Goal: Task Accomplishment & Management: Use online tool/utility

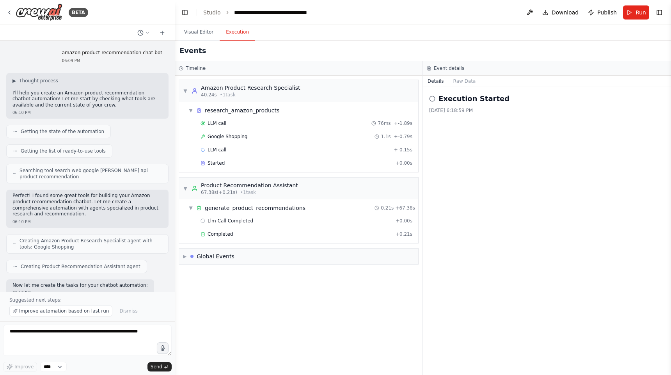
scroll to position [437, 0]
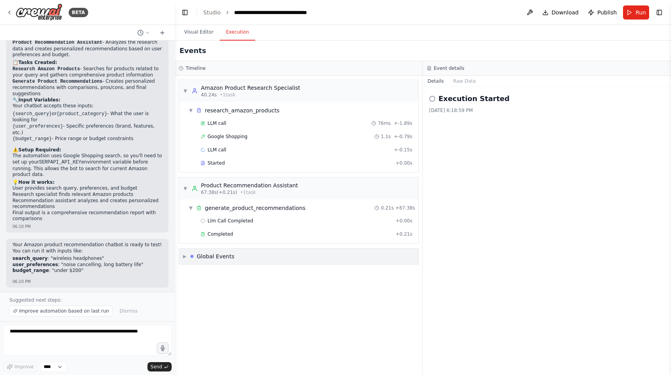
click at [188, 256] on div "▶ Global Events" at bounding box center [209, 256] width 52 height 8
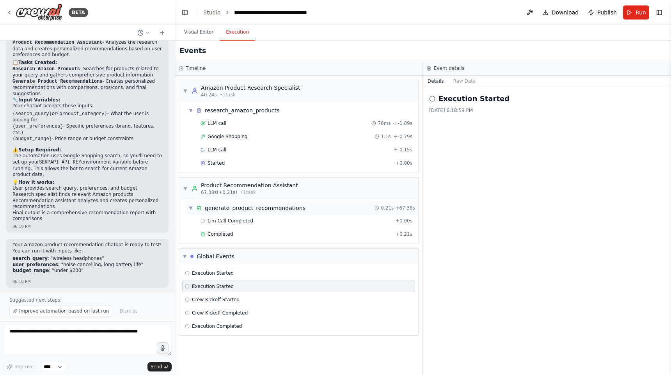
click at [272, 210] on div "generate_product_recommendations" at bounding box center [255, 208] width 101 height 8
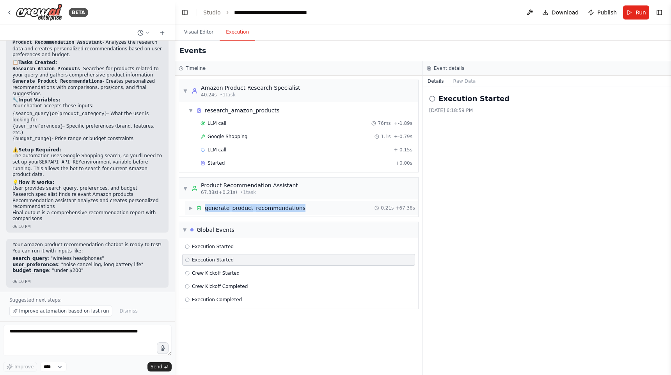
click at [272, 210] on div "generate_product_recommendations" at bounding box center [255, 208] width 101 height 8
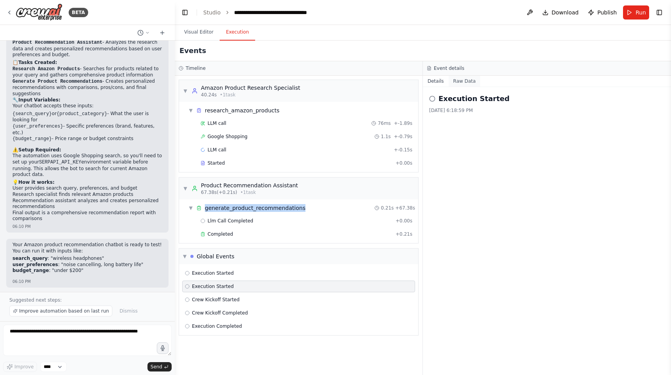
click at [466, 82] on button "Raw Data" at bounding box center [465, 81] width 32 height 11
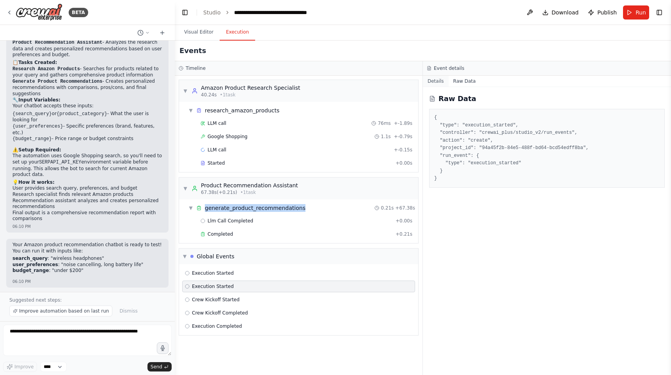
click at [437, 82] on button "Details" at bounding box center [436, 81] width 26 height 11
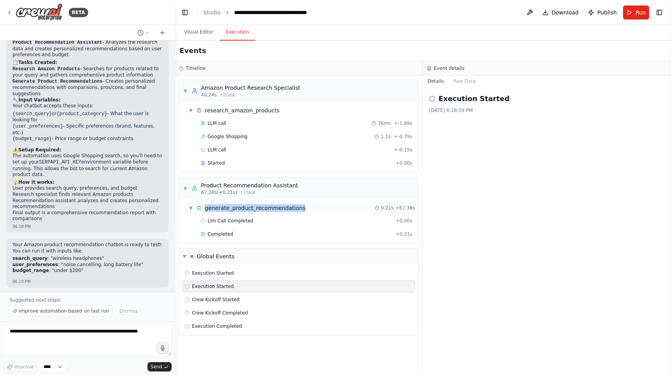
click at [210, 207] on div "generate_product_recommendations" at bounding box center [255, 208] width 101 height 8
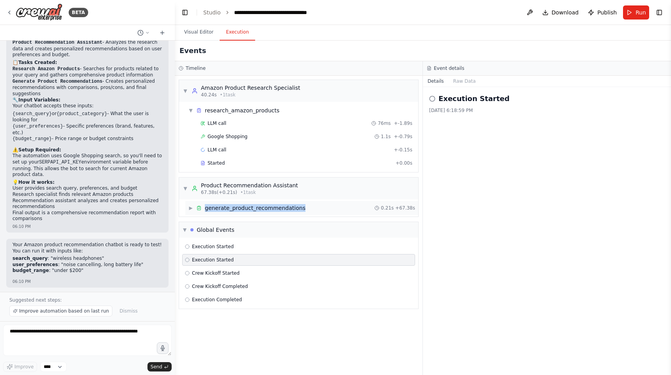
click at [210, 207] on div "generate_product_recommendations" at bounding box center [255, 208] width 101 height 8
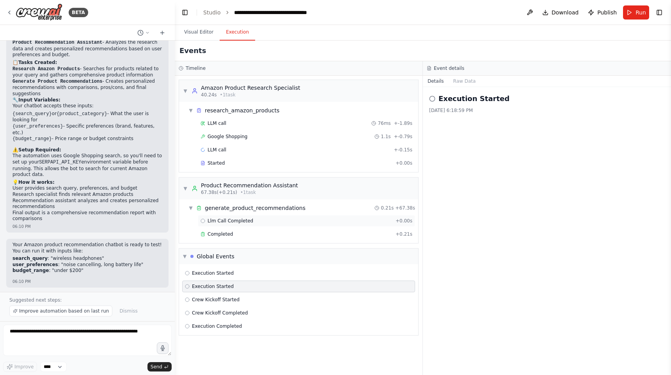
click at [217, 226] on div "Llm Call Completed + 0.00s" at bounding box center [306, 221] width 217 height 12
click at [218, 234] on span "Completed" at bounding box center [220, 234] width 25 height 6
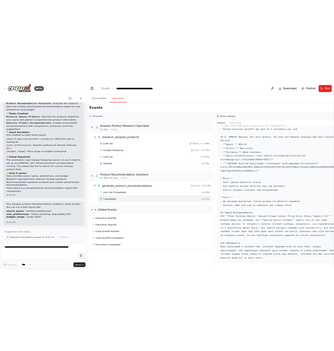
scroll to position [556, 0]
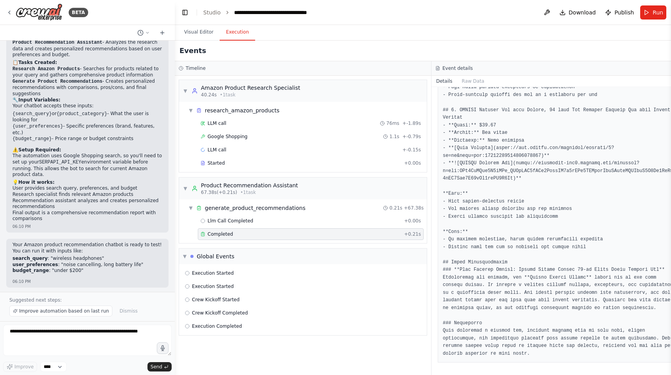
click at [427, 185] on div "▼ Amazon Product Research Specialist 40.24s • 1 task ▼ research_amazon_products…" at bounding box center [303, 225] width 256 height 299
click at [576, 13] on span "Download" at bounding box center [582, 13] width 27 height 8
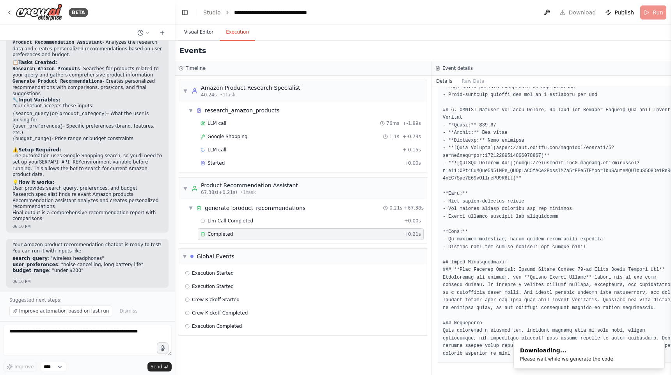
click at [199, 32] on button "Visual Editor" at bounding box center [199, 32] width 42 height 16
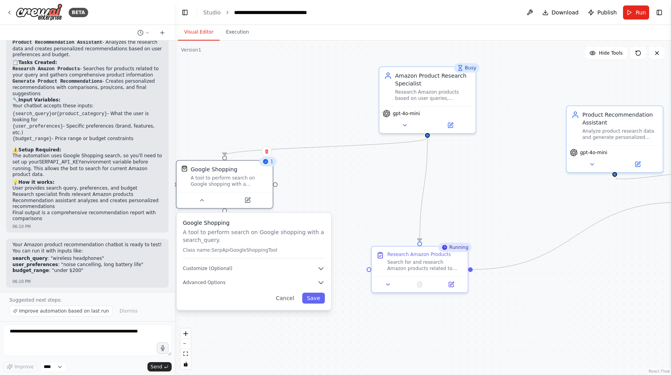
drag, startPoint x: 316, startPoint y: 157, endPoint x: 293, endPoint y: 217, distance: 64.5
click at [292, 219] on div "Google Shopping A tool to perform search on Google shopping with a search_query…" at bounding box center [254, 261] width 155 height 97
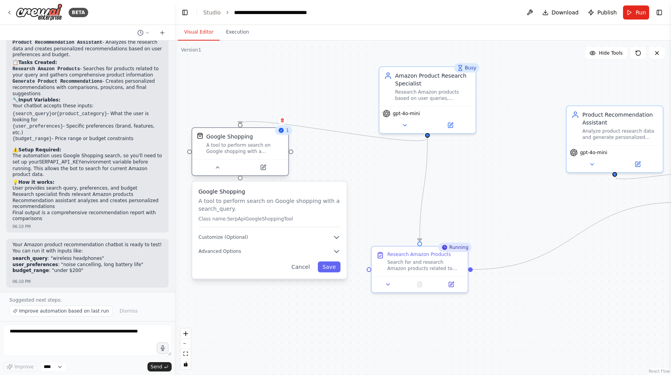
drag, startPoint x: 219, startPoint y: 164, endPoint x: 234, endPoint y: 134, distance: 33.3
click at [234, 134] on div "Google Shopping" at bounding box center [229, 137] width 47 height 8
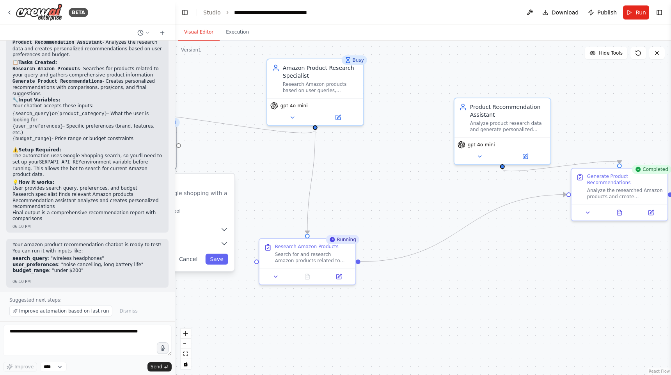
drag, startPoint x: 566, startPoint y: 203, endPoint x: 455, endPoint y: 194, distance: 111.1
click at [455, 194] on div ".deletable-edge-delete-btn { width: 20px; height: 20px; border: 0px solid #ffff…" at bounding box center [423, 208] width 496 height 334
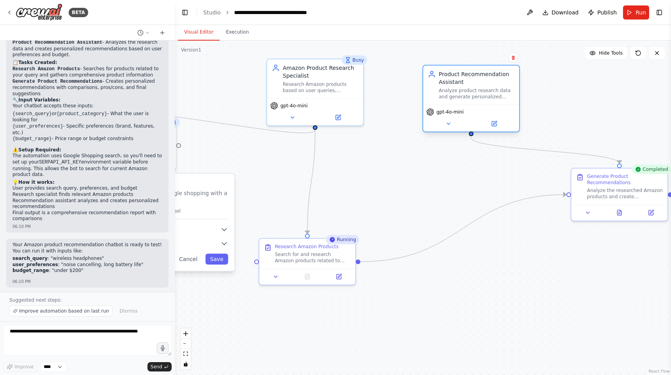
drag, startPoint x: 499, startPoint y: 139, endPoint x: 464, endPoint y: 109, distance: 45.9
click at [464, 109] on div "gpt-4o-mini" at bounding box center [472, 112] width 90 height 8
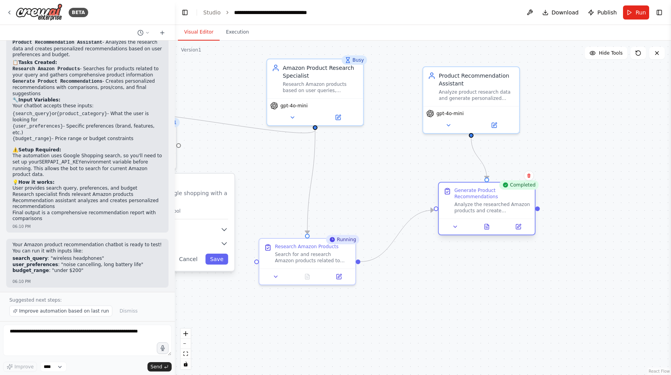
drag, startPoint x: 585, startPoint y: 194, endPoint x: 452, endPoint y: 209, distance: 133.5
click at [452, 209] on div "Generate Product Recommendations Analyze the researched Amazon products and cre…" at bounding box center [487, 200] width 87 height 27
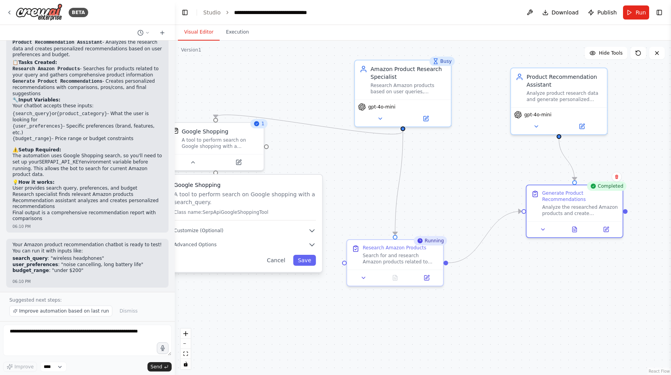
drag, startPoint x: 356, startPoint y: 182, endPoint x: 471, endPoint y: 180, distance: 114.7
click at [468, 180] on div ".deletable-edge-delete-btn { width: 20px; height: 20px; border: 0px solid #ffff…" at bounding box center [423, 208] width 496 height 334
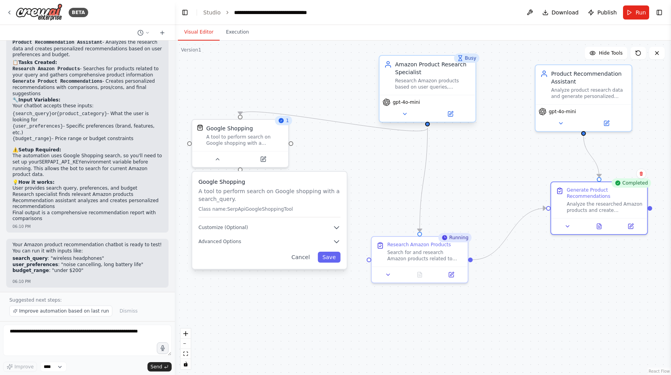
click at [438, 76] on div "Amazon Product Research Specialist" at bounding box center [433, 68] width 76 height 16
click at [639, 53] on icon at bounding box center [638, 53] width 6 height 6
click at [233, 33] on button "Execution" at bounding box center [238, 32] width 36 height 16
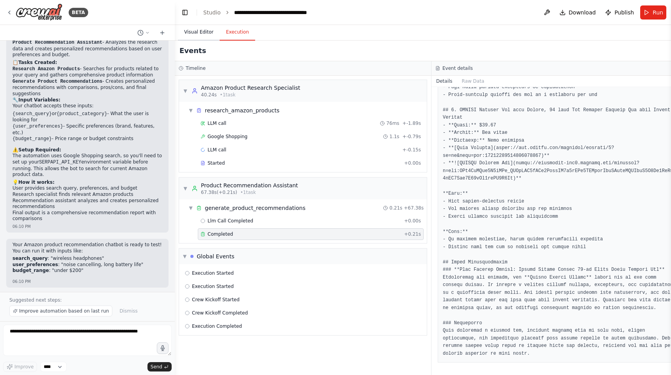
click at [208, 35] on button "Visual Editor" at bounding box center [199, 32] width 42 height 16
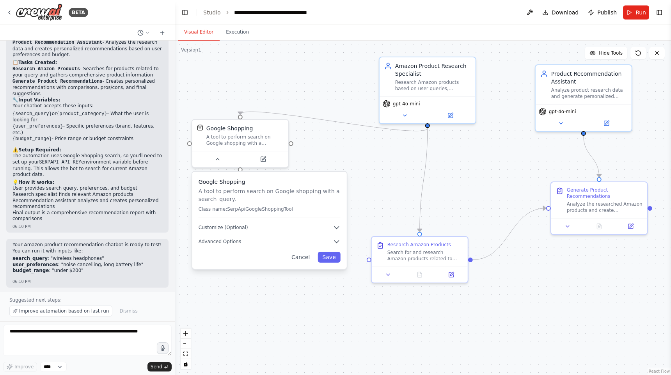
click at [514, 290] on div ".deletable-edge-delete-btn { width: 20px; height: 20px; border: 0px solid #ffff…" at bounding box center [423, 208] width 496 height 334
click at [520, 297] on div ".deletable-edge-delete-btn { width: 20px; height: 20px; border: 0px solid #ffff…" at bounding box center [423, 208] width 496 height 334
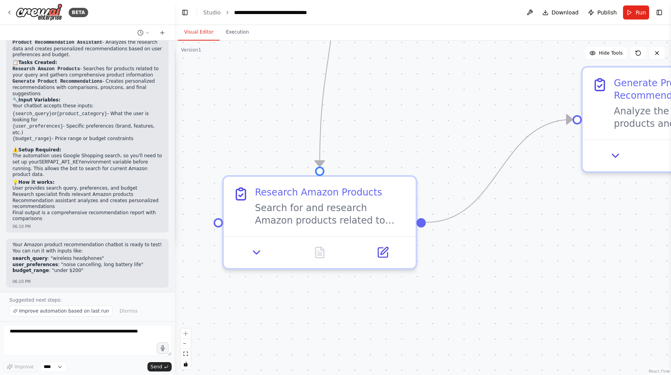
click at [531, 253] on div ".deletable-edge-delete-btn { width: 20px; height: 20px; border: 0px solid #ffff…" at bounding box center [423, 208] width 496 height 334
click at [532, 12] on button at bounding box center [530, 12] width 12 height 14
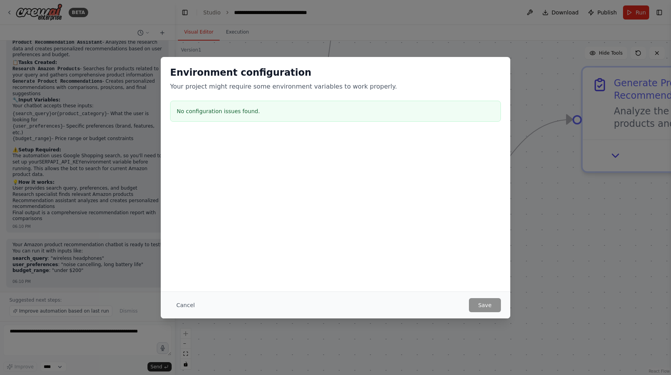
click at [174, 306] on button "Cancel" at bounding box center [185, 305] width 31 height 14
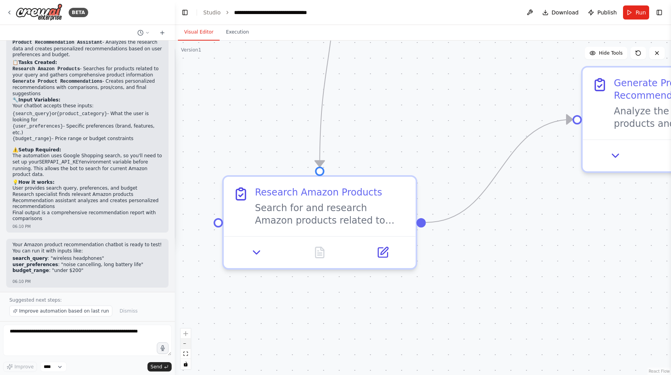
click at [185, 347] on button "zoom out" at bounding box center [186, 344] width 10 height 10
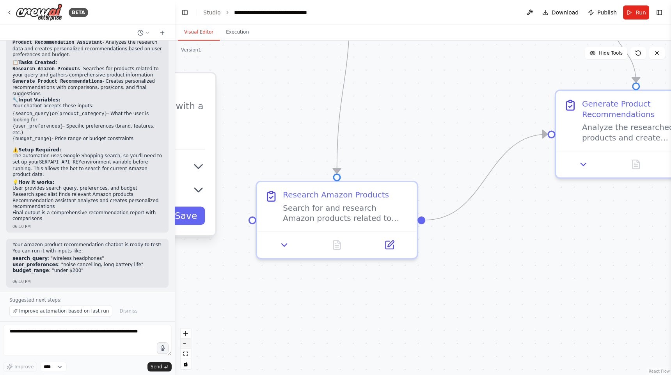
click at [186, 345] on button "zoom out" at bounding box center [186, 344] width 10 height 10
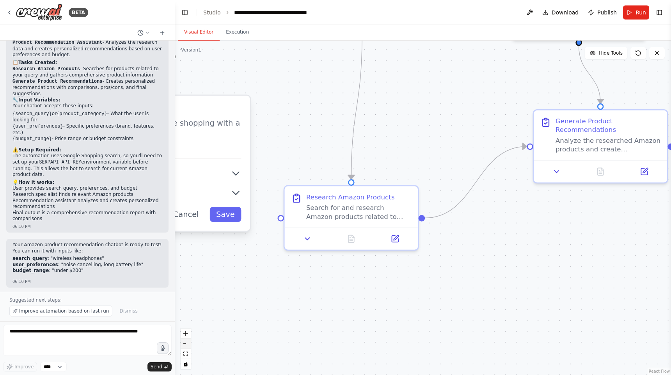
click at [186, 345] on button "zoom out" at bounding box center [186, 344] width 10 height 10
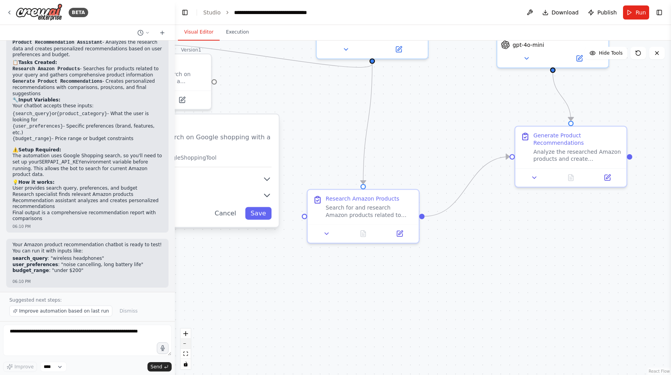
click at [187, 345] on button "zoom out" at bounding box center [186, 344] width 10 height 10
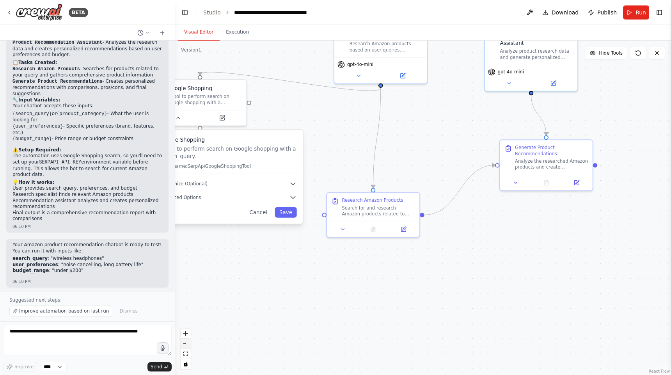
click at [187, 345] on button "zoom out" at bounding box center [186, 344] width 10 height 10
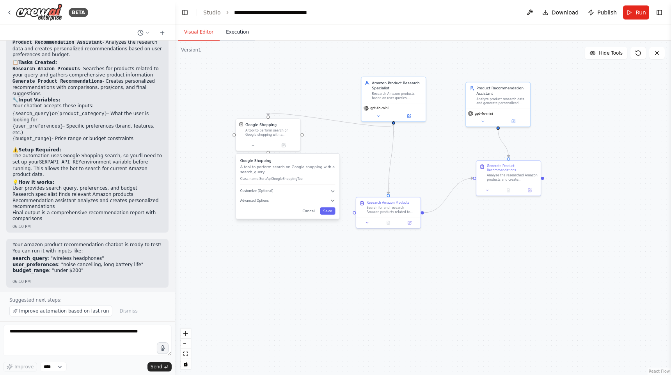
click at [242, 37] on button "Execution" at bounding box center [238, 32] width 36 height 16
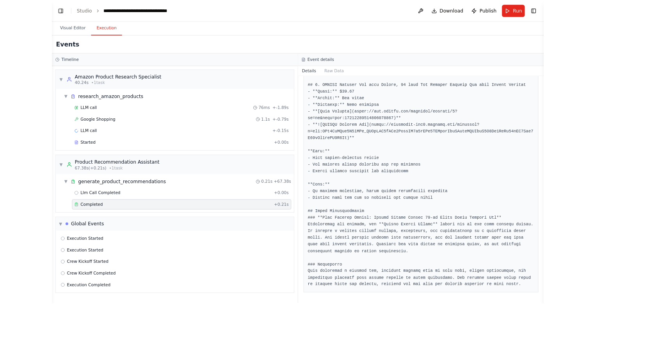
scroll to position [479, 0]
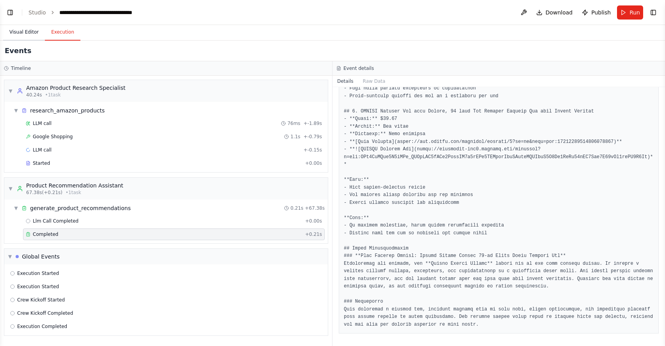
click at [27, 33] on button "Visual Editor" at bounding box center [24, 32] width 42 height 16
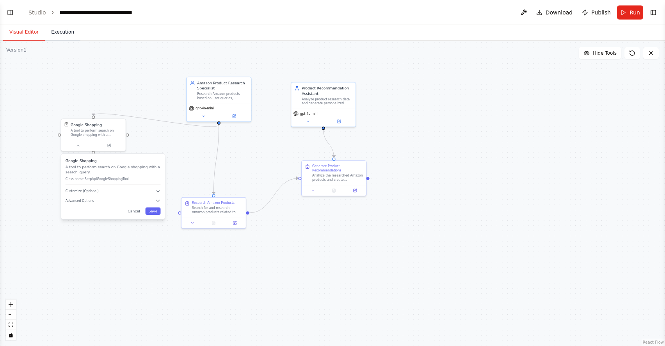
click at [67, 36] on button "Execution" at bounding box center [63, 32] width 36 height 16
click at [24, 34] on button "Visual Editor" at bounding box center [24, 32] width 42 height 16
click at [9, 304] on icon "zoom in" at bounding box center [11, 304] width 5 height 5
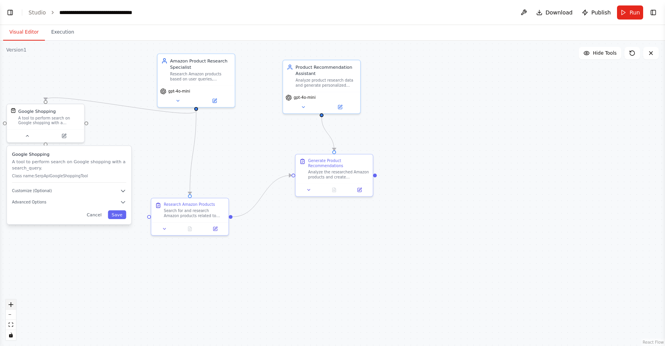
click at [9, 304] on icon "zoom in" at bounding box center [11, 304] width 5 height 5
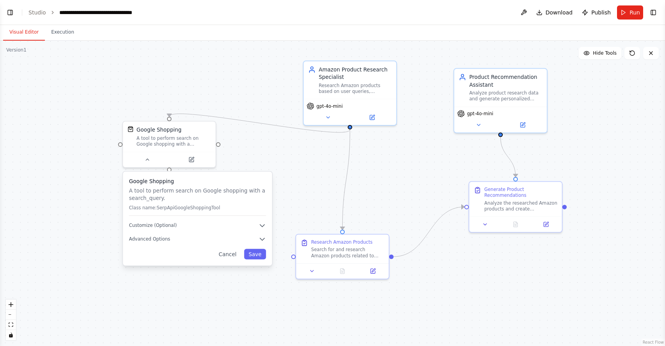
drag, startPoint x: 90, startPoint y: 297, endPoint x: 270, endPoint y: 332, distance: 184.0
click at [270, 332] on div ".deletable-edge-delete-btn { width: 20px; height: 20px; border: 0px solid #ffff…" at bounding box center [332, 193] width 665 height 305
click at [13, 14] on button "Toggle Left Sidebar" at bounding box center [10, 12] width 11 height 11
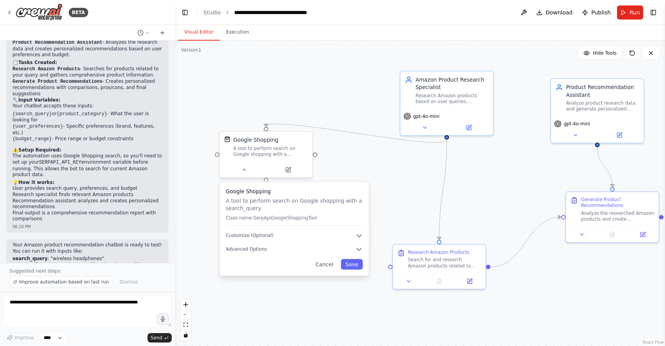
drag, startPoint x: 428, startPoint y: 77, endPoint x: 327, endPoint y: 89, distance: 101.4
click at [327, 89] on div ".deletable-edge-delete-btn { width: 20px; height: 20px; border: 0px solid #ffff…" at bounding box center [420, 193] width 490 height 305
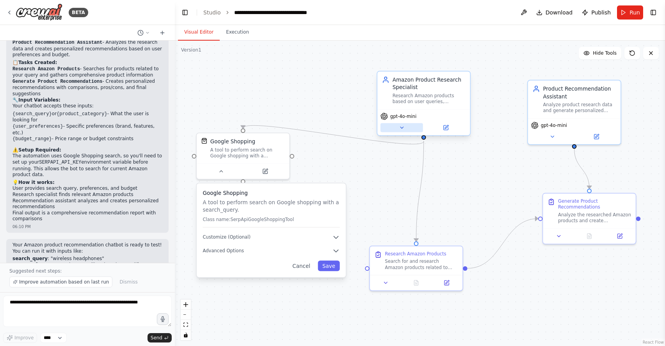
click at [403, 128] on icon at bounding box center [402, 127] width 6 height 6
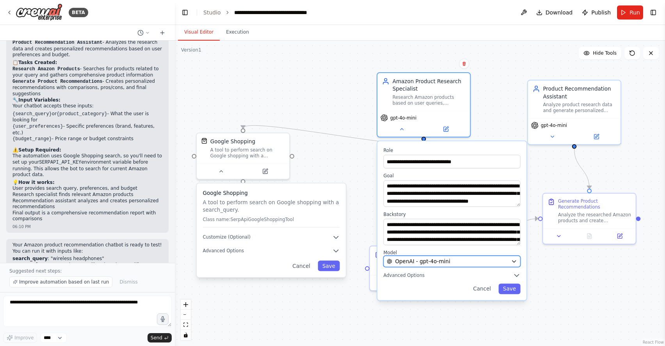
click at [518, 264] on button "OpenAI - gpt-4o-mini" at bounding box center [451, 261] width 137 height 11
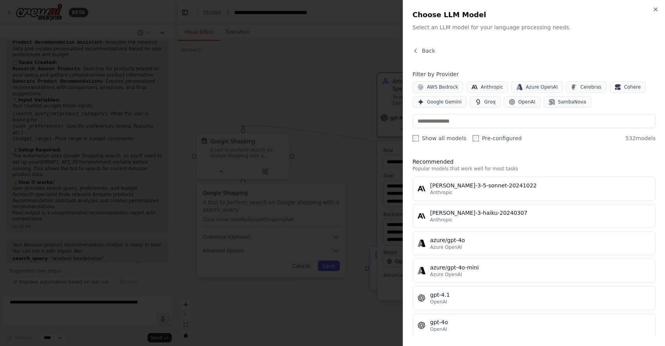
drag, startPoint x: 653, startPoint y: 9, endPoint x: 651, endPoint y: 13, distance: 4.4
click at [654, 9] on icon "button" at bounding box center [655, 9] width 6 height 6
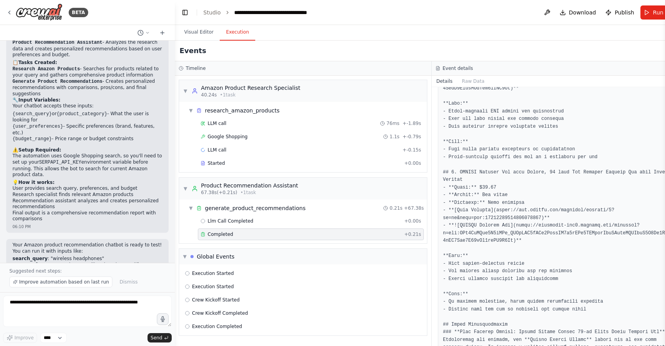
click at [235, 29] on button "Execution" at bounding box center [238, 32] width 36 height 16
click at [585, 13] on span "Download" at bounding box center [582, 13] width 27 height 8
click at [412, 13] on header "**********" at bounding box center [432, 12] width 514 height 25
click at [192, 35] on button "Visual Editor" at bounding box center [199, 32] width 42 height 16
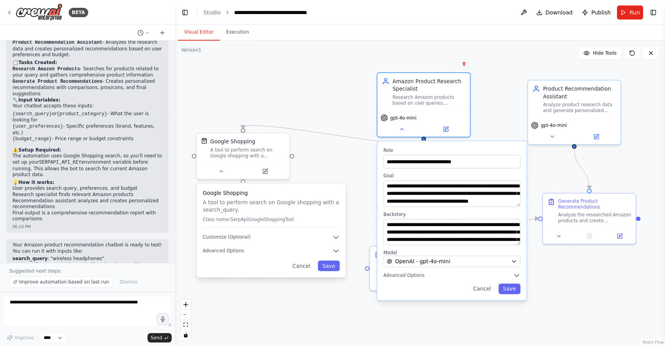
click at [322, 115] on div ".deletable-edge-delete-btn { width: 20px; height: 20px; border: 0px solid #ffff…" at bounding box center [420, 193] width 490 height 305
click at [483, 293] on button "Cancel" at bounding box center [482, 288] width 27 height 11
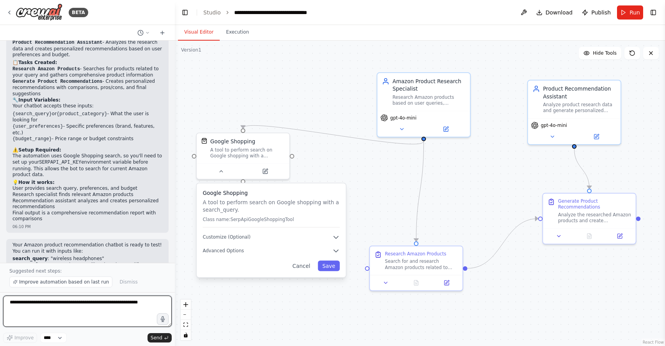
click at [107, 308] on textarea at bounding box center [87, 310] width 169 height 31
type textarea "*"
click at [559, 16] on span "Download" at bounding box center [559, 13] width 27 height 8
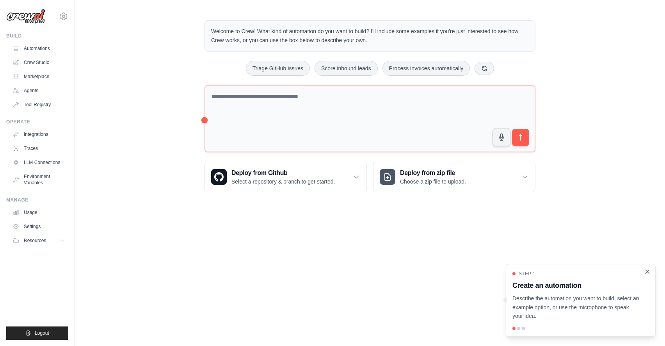
click at [645, 273] on icon "Close walkthrough" at bounding box center [647, 271] width 7 height 7
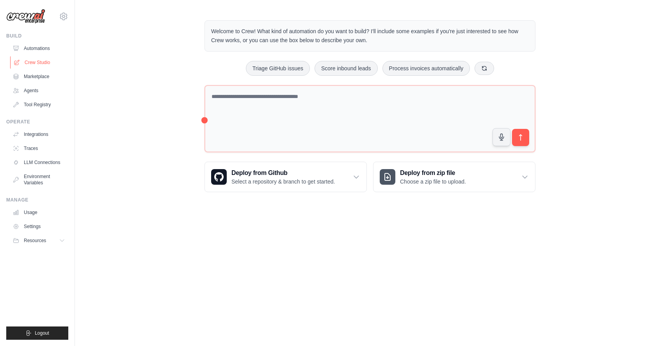
click at [41, 64] on link "Crew Studio" at bounding box center [39, 62] width 59 height 12
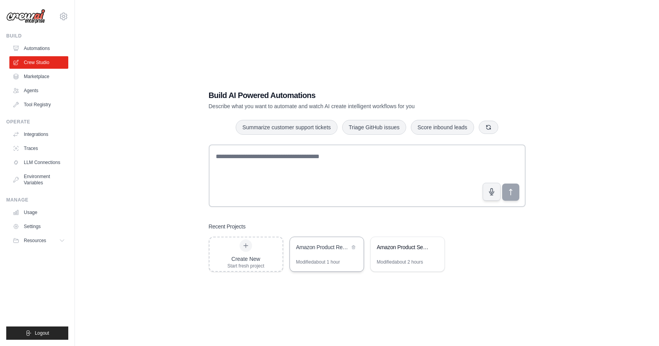
click at [340, 252] on div "Amazon Product Recommendation Chatbot" at bounding box center [327, 248] width 74 height 22
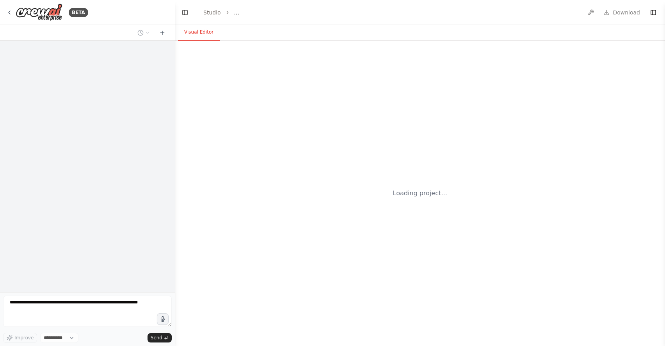
select select "****"
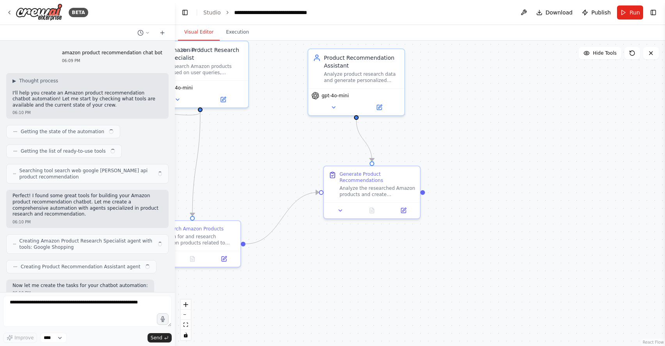
scroll to position [437, 0]
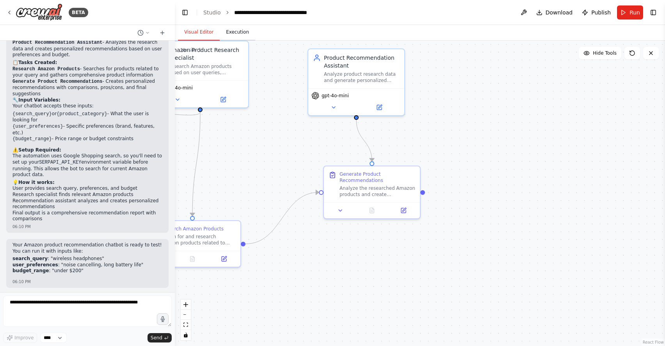
click at [238, 32] on button "Execution" at bounding box center [238, 32] width 36 height 16
click at [193, 31] on button "Visual Editor" at bounding box center [199, 32] width 42 height 16
click at [230, 32] on button "Execution" at bounding box center [238, 32] width 36 height 16
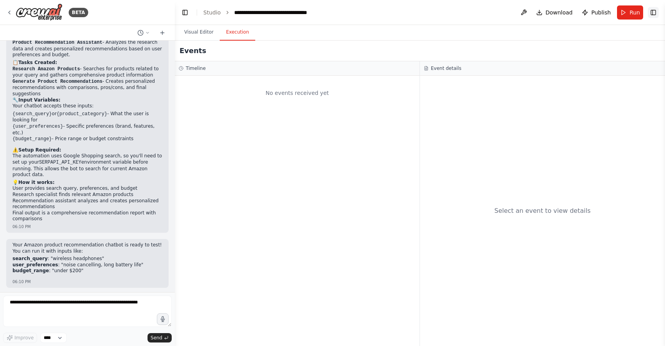
click at [656, 12] on button "Toggle Right Sidebar" at bounding box center [653, 12] width 11 height 11
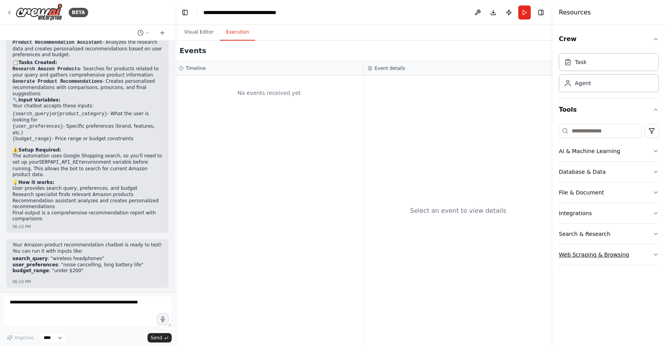
click at [645, 257] on button "Web Scraping & Browsing" at bounding box center [609, 254] width 100 height 20
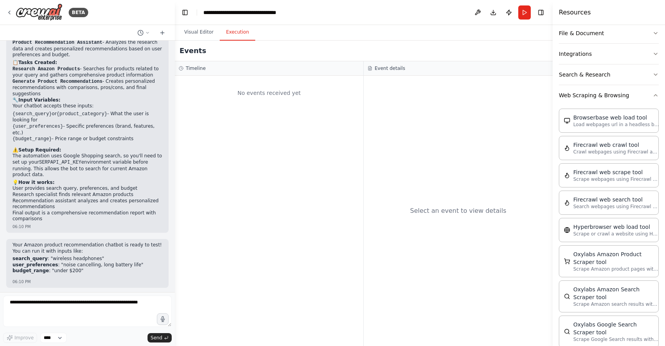
scroll to position [166, 0]
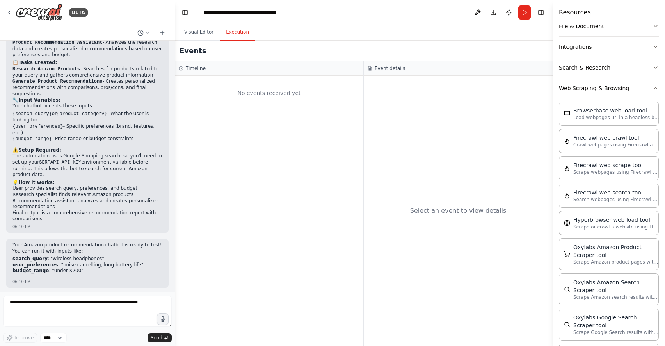
click at [634, 65] on button "Search & Research" at bounding box center [609, 67] width 100 height 20
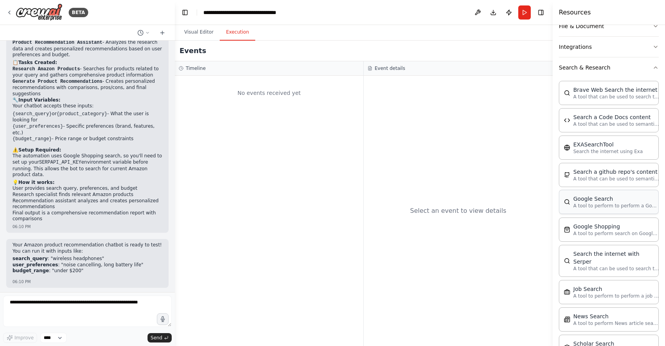
click at [624, 204] on p "A tool to perform to perform a Google search with a search_query." at bounding box center [616, 206] width 86 height 6
click at [603, 204] on p "A tool to perform to perform a Google search with a search_query." at bounding box center [616, 206] width 86 height 6
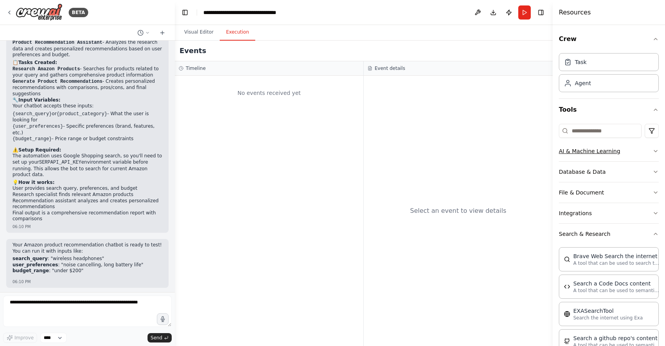
click at [642, 155] on button "AI & Machine Learning" at bounding box center [609, 151] width 100 height 20
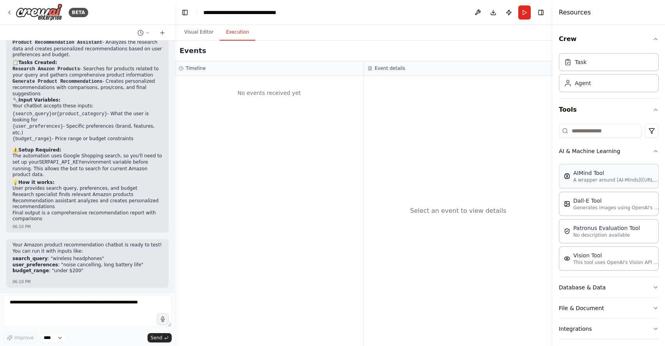
click at [613, 184] on div "AIMind Tool A wrapper around [AI-Minds](https://mindsdb.com/minds). Useful for …" at bounding box center [609, 176] width 100 height 24
click at [611, 180] on p "A wrapper around [AI-Minds](https://mindsdb.com/minds). Useful for when you nee…" at bounding box center [616, 180] width 86 height 6
click at [196, 36] on button "Visual Editor" at bounding box center [199, 32] width 42 height 16
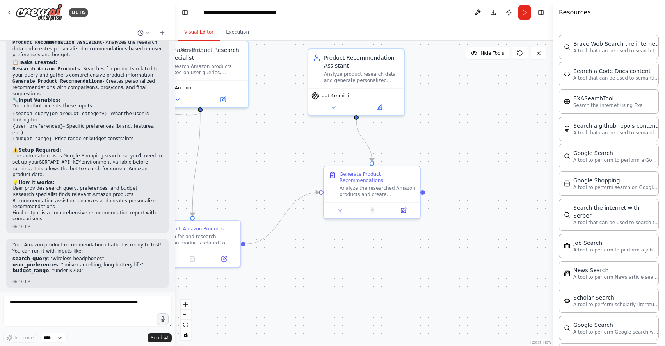
scroll to position [361, 0]
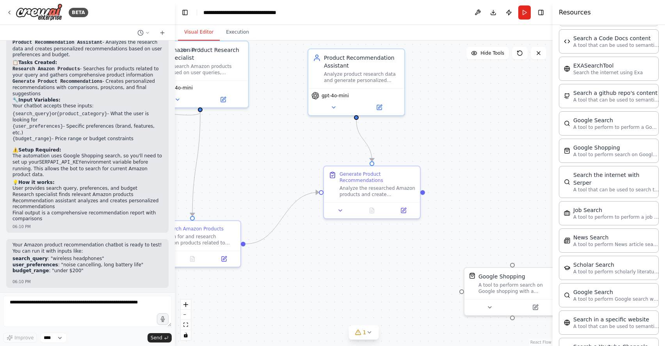
click at [524, 191] on div ".deletable-edge-delete-btn { width: 20px; height: 20px; border: 0px solid #ffff…" at bounding box center [364, 193] width 378 height 305
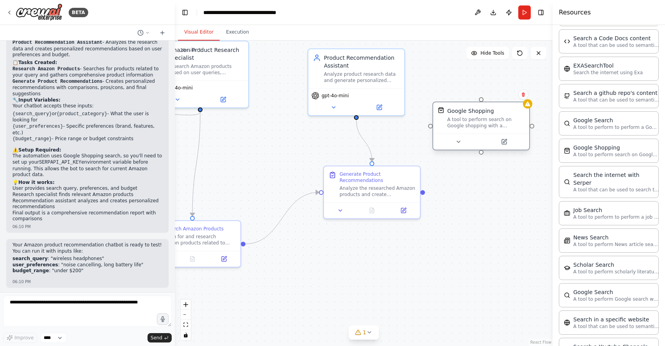
drag, startPoint x: 505, startPoint y: 277, endPoint x: 476, endPoint y: 120, distance: 160.3
click at [476, 120] on div "A tool to perform search on Google shopping with a search_query." at bounding box center [485, 122] width 77 height 12
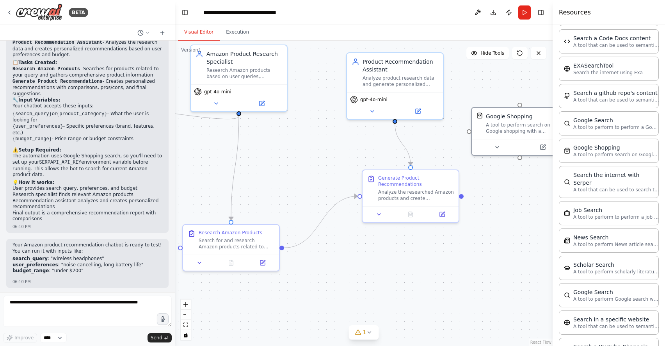
drag, startPoint x: 506, startPoint y: 284, endPoint x: 532, endPoint y: 288, distance: 25.7
click at [532, 288] on div ".deletable-edge-delete-btn { width: 20px; height: 20px; border: 0px solid #ffff…" at bounding box center [364, 193] width 378 height 305
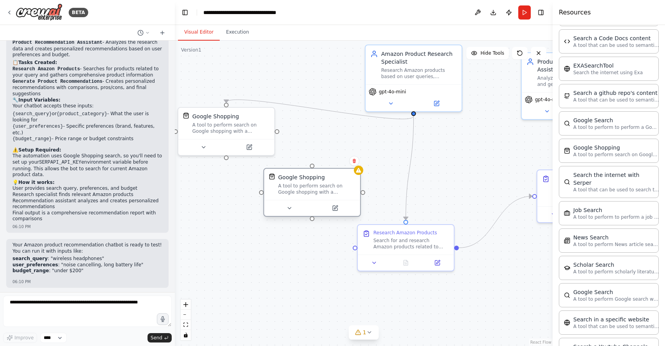
drag, startPoint x: 512, startPoint y: 133, endPoint x: 308, endPoint y: 193, distance: 212.9
click at [308, 193] on div "Google Shopping A tool to perform search on Google shopping with a search_query." at bounding box center [312, 184] width 96 height 31
drag, startPoint x: 312, startPoint y: 167, endPoint x: 421, endPoint y: 128, distance: 115.4
click at [416, 111] on div "Amazon Product Research Specialist Research Amazon products based on user queri…" at bounding box center [577, 196] width 378 height 305
click at [355, 162] on icon at bounding box center [354, 160] width 5 height 5
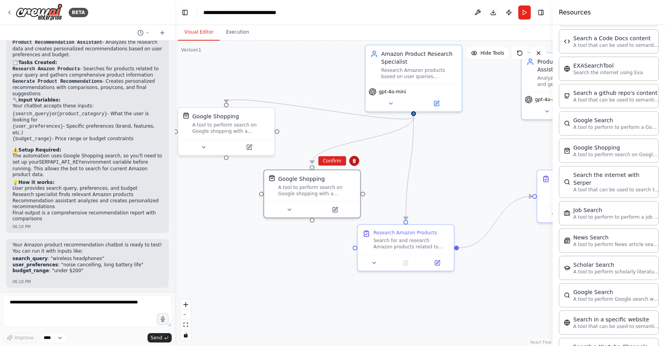
click at [352, 161] on icon at bounding box center [354, 160] width 5 height 5
click at [356, 161] on icon at bounding box center [354, 160] width 5 height 5
click at [325, 163] on button "Confirm" at bounding box center [332, 160] width 28 height 9
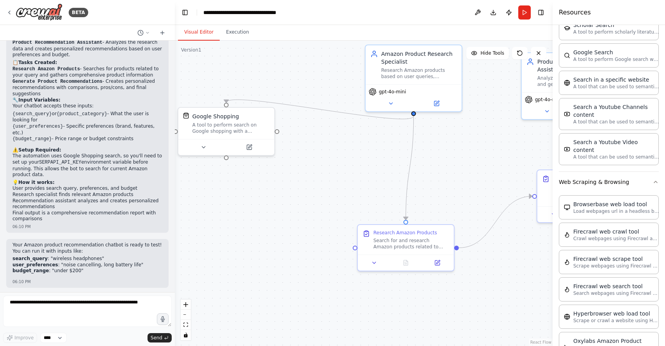
scroll to position [679, 0]
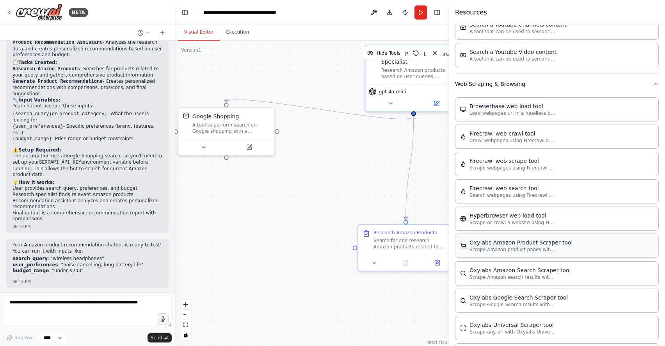
drag, startPoint x: 553, startPoint y: 242, endPoint x: 460, endPoint y: 251, distance: 93.4
click at [449, 256] on div at bounding box center [450, 173] width 3 height 346
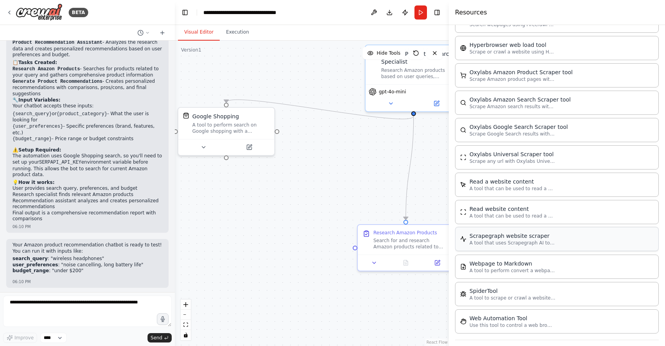
scroll to position [852, 0]
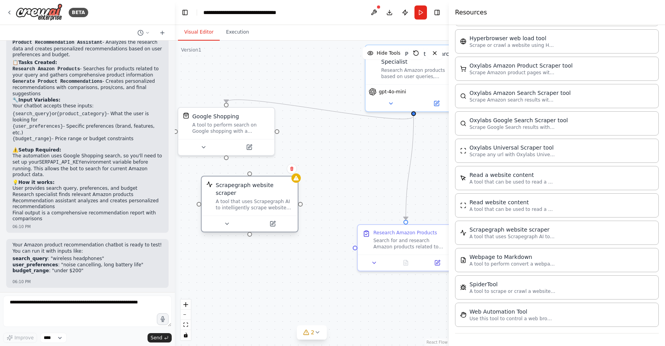
drag, startPoint x: 328, startPoint y: 221, endPoint x: 261, endPoint y: 182, distance: 77.0
click at [261, 182] on div "Scrapegraph website scraper" at bounding box center [254, 189] width 77 height 16
click at [272, 198] on div "A tool that uses Scrapegraph AI to intelligently scrape website content." at bounding box center [254, 204] width 77 height 12
click at [290, 199] on div "A tool that uses Scrapegraph AI to intelligently scrape website content." at bounding box center [254, 204] width 77 height 12
click at [273, 189] on div "Scrapegraph website scraper A tool that uses Scrapegraph AI to intelligently sc…" at bounding box center [254, 196] width 77 height 30
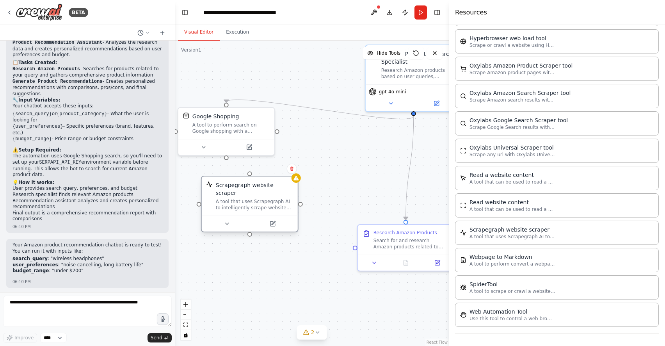
click at [213, 187] on div "Scrapegraph website scraper A tool that uses Scrapegraph AI to intelligently sc…" at bounding box center [249, 196] width 87 height 30
click at [230, 220] on button at bounding box center [227, 223] width 44 height 9
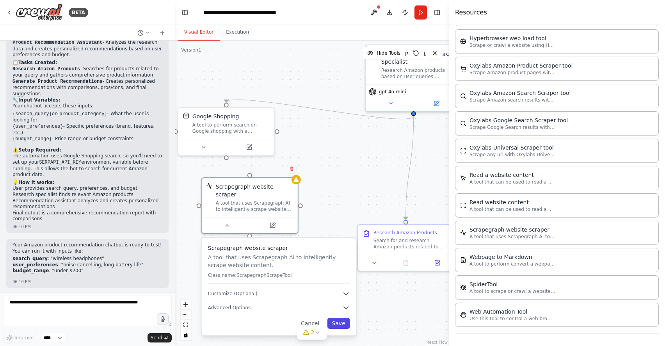
click at [342, 318] on button "Save" at bounding box center [338, 323] width 23 height 11
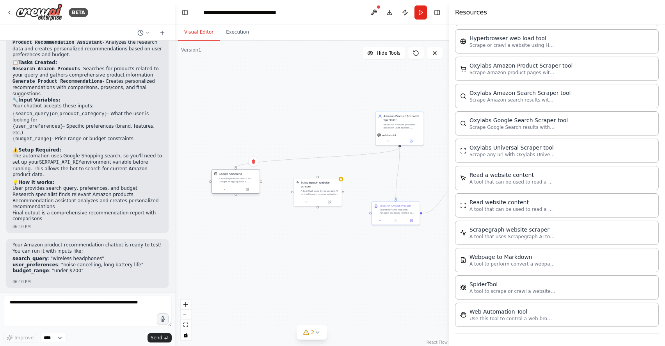
drag, startPoint x: 306, startPoint y: 158, endPoint x: 235, endPoint y: 185, distance: 76.5
click at [235, 185] on div "Google Shopping A tool to perform search on Google shopping with a search_query." at bounding box center [236, 181] width 49 height 25
click at [290, 190] on div ".deletable-edge-delete-btn { width: 20px; height: 20px; border: 0px solid #ffff…" at bounding box center [312, 193] width 274 height 305
drag, startPoint x: 292, startPoint y: 190, endPoint x: 245, endPoint y: 183, distance: 47.7
click at [387, 184] on div "Amazon Product Research Specialist Research Amazon products based on user queri…" at bounding box center [455, 188] width 137 height 153
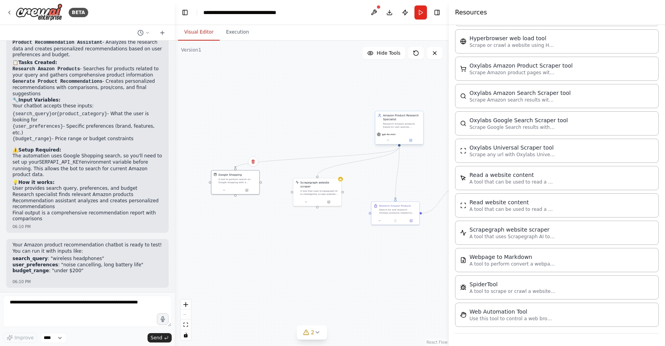
drag, startPoint x: 317, startPoint y: 176, endPoint x: 398, endPoint y: 145, distance: 87.3
click at [398, 145] on div "Amazon Product Research Specialist Research Amazon products based on user queri…" at bounding box center [455, 188] width 137 height 153
drag, startPoint x: 292, startPoint y: 189, endPoint x: 256, endPoint y: 183, distance: 36.5
click at [387, 183] on div "Amazon Product Research Specialist Research Amazon products based on user queri…" at bounding box center [455, 188] width 137 height 153
drag, startPoint x: 291, startPoint y: 190, endPoint x: 258, endPoint y: 182, distance: 34.0
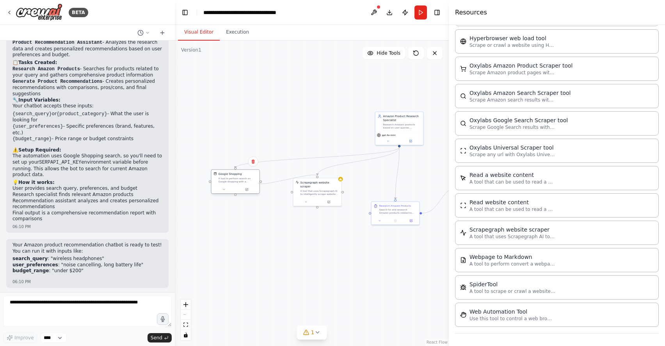
click at [387, 182] on div "Amazon Product Research Specialist Research Amazon products based on user queri…" at bounding box center [455, 188] width 137 height 153
drag, startPoint x: 261, startPoint y: 182, endPoint x: 290, endPoint y: 190, distance: 30.2
click at [290, 190] on div ".deletable-edge-delete-btn { width: 20px; height: 20px; border: 0px solid #ffff…" at bounding box center [312, 193] width 274 height 305
drag, startPoint x: 418, startPoint y: 278, endPoint x: 405, endPoint y: 234, distance: 45.5
click at [418, 278] on div ".deletable-edge-delete-btn { width: 20px; height: 20px; border: 0px solid #ffff…" at bounding box center [312, 193] width 274 height 305
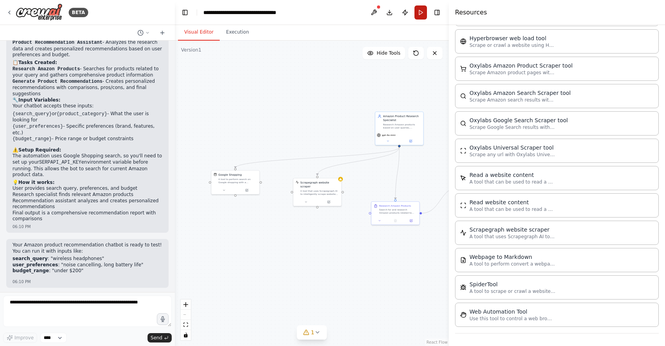
click at [421, 14] on button "Run" at bounding box center [420, 12] width 12 height 14
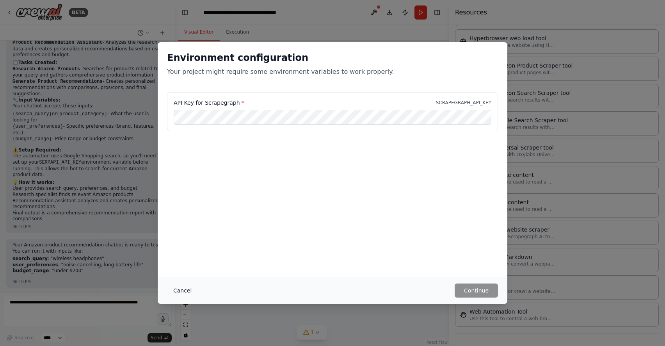
click at [178, 289] on button "Cancel" at bounding box center [182, 290] width 31 height 14
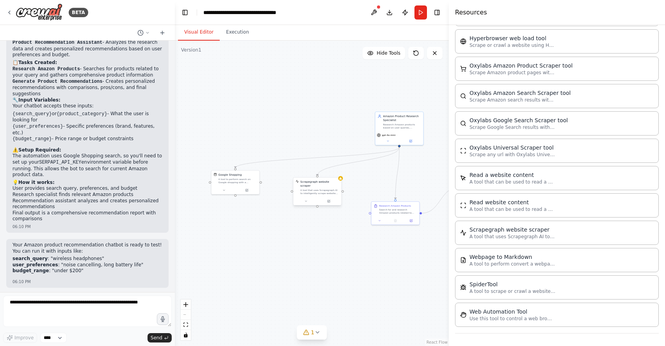
click at [339, 183] on div "Scrapegraph website scraper A tool that uses Scrapegraph AI to intelligently sc…" at bounding box center [317, 188] width 48 height 20
click at [334, 168] on icon at bounding box center [334, 169] width 3 height 4
click at [320, 169] on button "Confirm" at bounding box center [313, 169] width 28 height 9
click at [349, 266] on div ".deletable-edge-delete-btn { width: 20px; height: 20px; border: 0px solid #ffff…" at bounding box center [312, 193] width 274 height 305
click at [318, 105] on div ".deletable-edge-delete-btn { width: 20px; height: 20px; border: 0px solid #ffff…" at bounding box center [312, 193] width 274 height 305
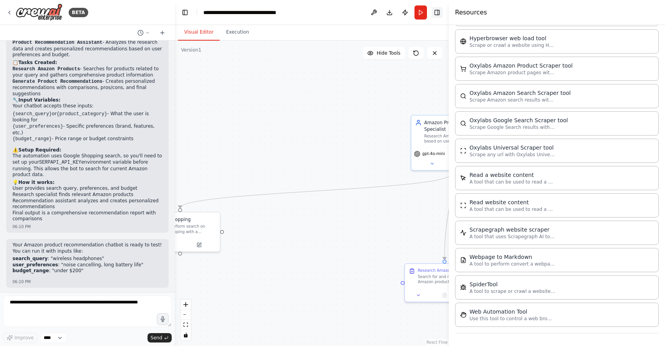
click at [436, 12] on button "Toggle Right Sidebar" at bounding box center [437, 12] width 11 height 11
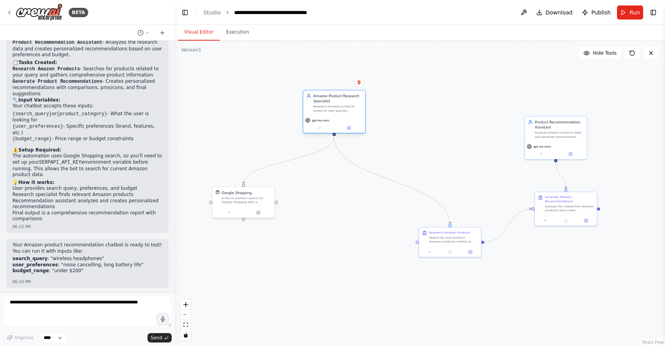
drag, startPoint x: 427, startPoint y: 124, endPoint x: 341, endPoint y: 109, distance: 87.4
click at [307, 103] on div "Amazon Product Research Specialist Research Amazon products based on user queri…" at bounding box center [334, 102] width 56 height 19
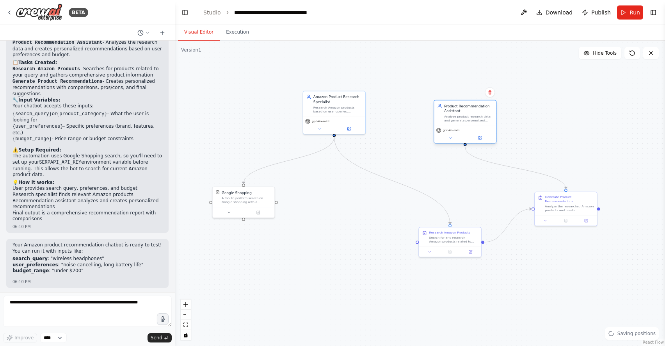
drag, startPoint x: 508, startPoint y: 135, endPoint x: 434, endPoint y: 121, distance: 75.1
click at [435, 121] on div "Product Recommendation Assistant Analyze product research data and generate per…" at bounding box center [465, 112] width 62 height 25
drag, startPoint x: 410, startPoint y: 235, endPoint x: 345, endPoint y: 208, distance: 70.2
click at [348, 205] on div "Research Amazon Products Search for and research Amazon products related to {se…" at bounding box center [379, 195] width 62 height 19
drag, startPoint x: 538, startPoint y: 204, endPoint x: 441, endPoint y: 192, distance: 98.3
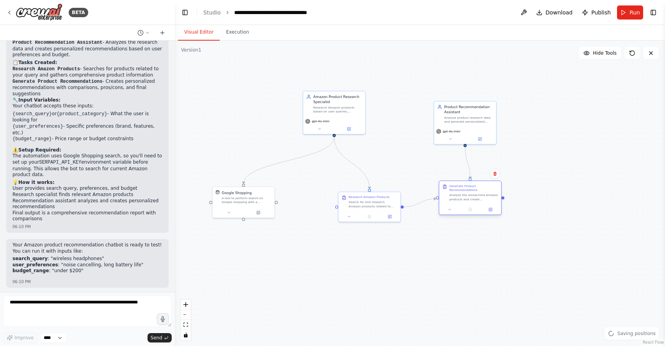
click at [440, 192] on div "Generate Product Recommendations Analyze the researched Amazon products and cre…" at bounding box center [470, 192] width 62 height 23
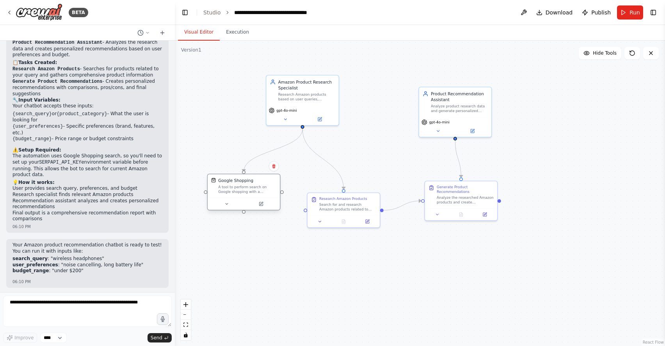
drag, startPoint x: 221, startPoint y: 197, endPoint x: 266, endPoint y: 187, distance: 46.4
click at [266, 187] on div "A tool to perform search on Google shopping with a search_query." at bounding box center [247, 189] width 58 height 9
click at [232, 32] on button "Execution" at bounding box center [238, 32] width 36 height 16
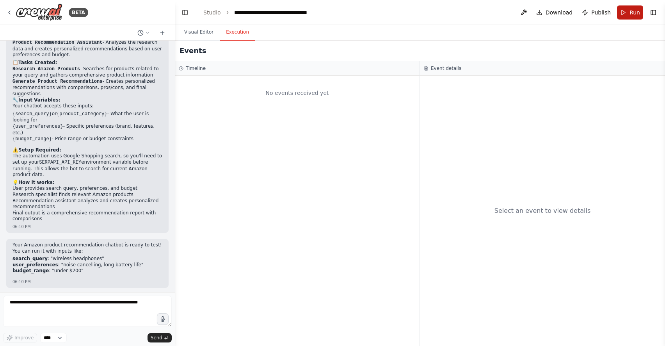
click at [626, 14] on button "Run" at bounding box center [630, 12] width 26 height 14
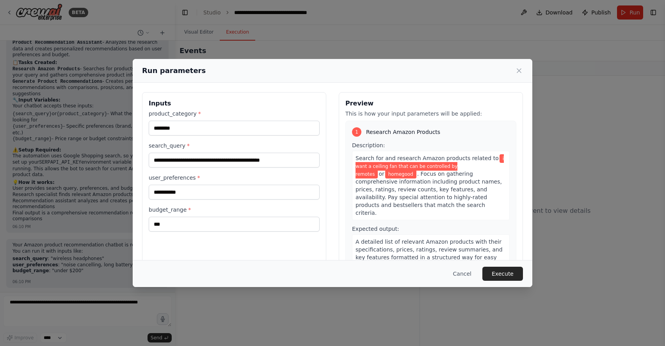
click at [196, 37] on div "**********" at bounding box center [332, 173] width 665 height 346
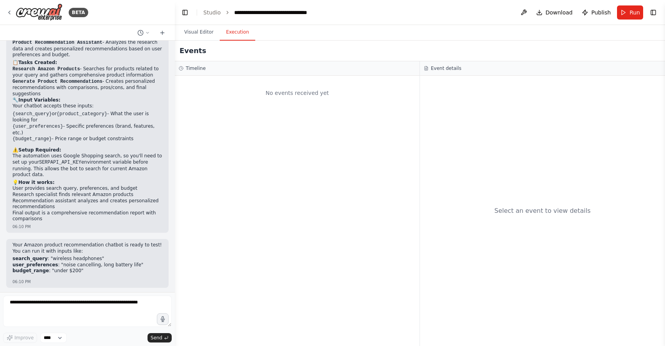
click at [238, 27] on button "Execution" at bounding box center [238, 32] width 36 height 16
click at [640, 18] on button "Run" at bounding box center [630, 12] width 26 height 14
click at [636, 16] on header "**********" at bounding box center [420, 12] width 490 height 25
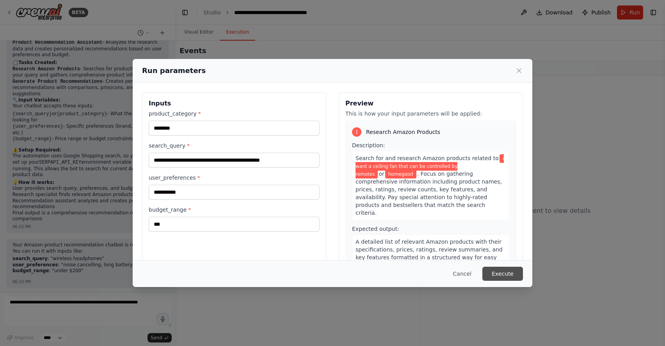
click at [500, 275] on button "Execute" at bounding box center [502, 274] width 41 height 14
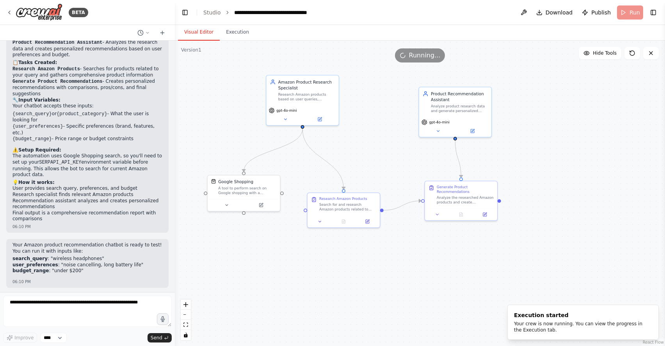
click at [197, 33] on button "Visual Editor" at bounding box center [199, 32] width 42 height 16
click at [524, 13] on button at bounding box center [523, 12] width 12 height 14
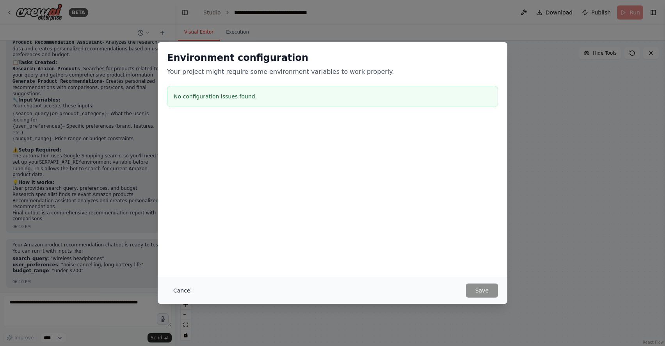
click at [183, 292] on button "Cancel" at bounding box center [182, 290] width 31 height 14
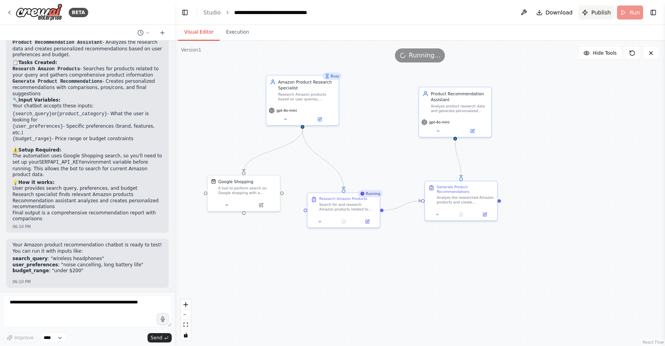
click at [599, 15] on span "Publish" at bounding box center [601, 13] width 20 height 8
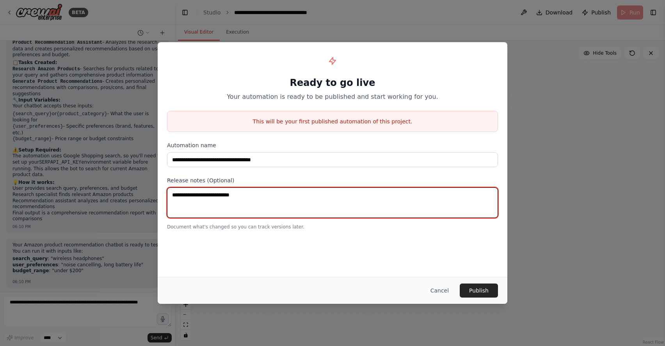
drag, startPoint x: 351, startPoint y: 197, endPoint x: 123, endPoint y: 199, distance: 228.3
click at [123, 199] on div "**********" at bounding box center [332, 173] width 665 height 346
type textarea "**********"
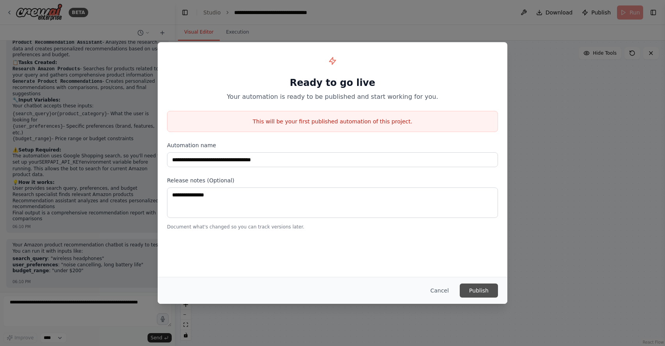
click at [474, 295] on button "Publish" at bounding box center [479, 290] width 38 height 14
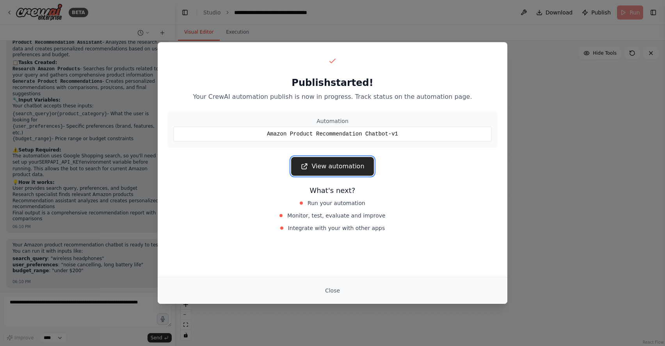
click at [334, 172] on link "View automation" at bounding box center [332, 166] width 82 height 19
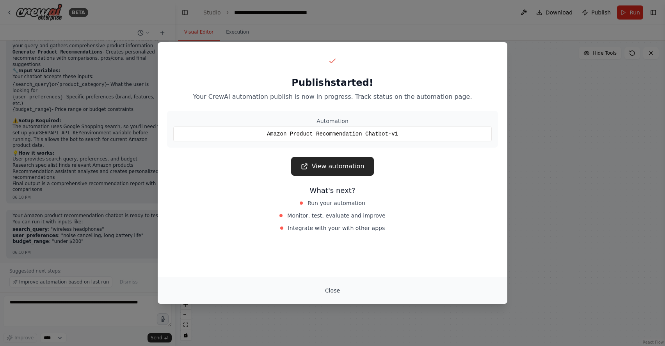
click at [334, 293] on button "Close" at bounding box center [332, 290] width 27 height 14
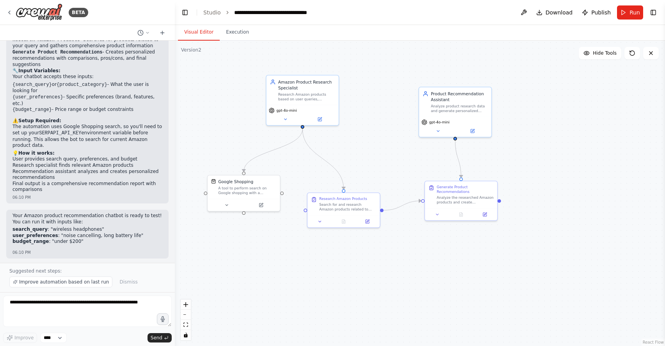
click at [473, 279] on div ".deletable-edge-delete-btn { width: 20px; height: 20px; border: 0px solid #ffff…" at bounding box center [420, 193] width 490 height 305
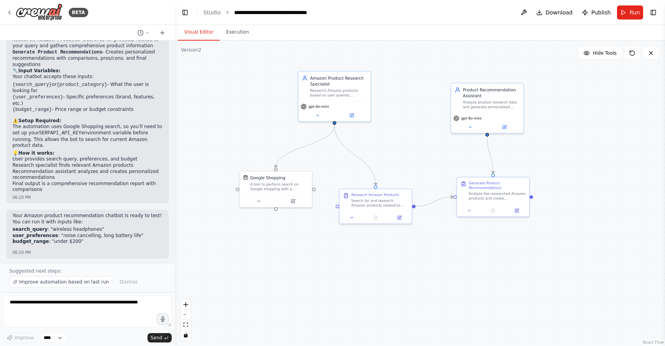
drag, startPoint x: 386, startPoint y: 97, endPoint x: 418, endPoint y: 93, distance: 32.2
click at [418, 93] on div ".deletable-edge-delete-btn { width: 20px; height: 20px; border: 0px solid #ffff…" at bounding box center [420, 193] width 490 height 305
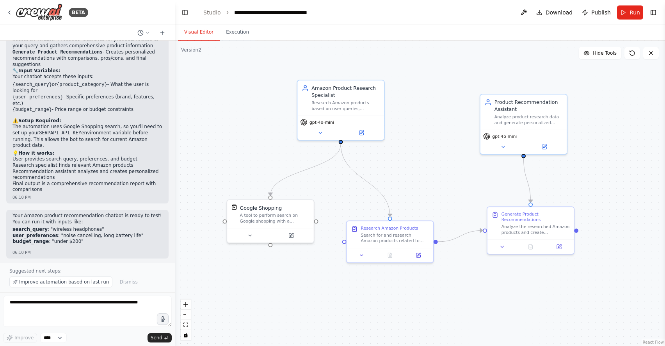
drag, startPoint x: 397, startPoint y: 137, endPoint x: 419, endPoint y: 167, distance: 36.9
click at [419, 167] on div ".deletable-edge-delete-btn { width: 20px; height: 20px; border: 0px solid #ffff…" at bounding box center [420, 193] width 490 height 305
click at [317, 221] on div at bounding box center [316, 220] width 4 height 4
drag, startPoint x: 317, startPoint y: 221, endPoint x: 295, endPoint y: 201, distance: 29.8
click at [295, 201] on div "Google Shopping A tool to perform search on Google shopping with a search_query." at bounding box center [270, 220] width 88 height 44
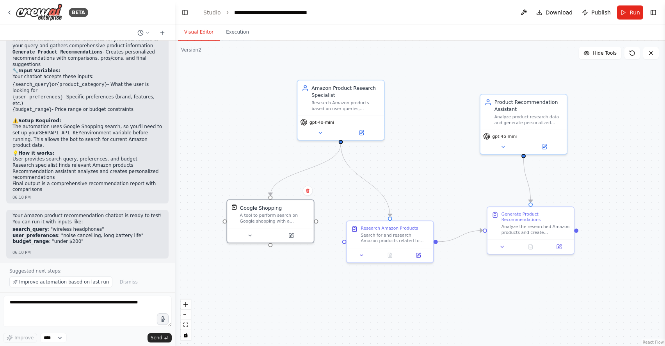
drag, startPoint x: 289, startPoint y: 259, endPoint x: 281, endPoint y: 252, distance: 10.8
click at [289, 259] on div ".deletable-edge-delete-btn { width: 20px; height: 20px; border: 0px solid #ffff…" at bounding box center [420, 193] width 490 height 305
drag, startPoint x: 271, startPoint y: 245, endPoint x: 273, endPoint y: 249, distance: 4.4
click at [273, 249] on div ".deletable-edge-delete-btn { width: 20px; height: 20px; border: 0px solid #ffff…" at bounding box center [420, 193] width 490 height 305
click at [270, 245] on div at bounding box center [270, 244] width 4 height 4
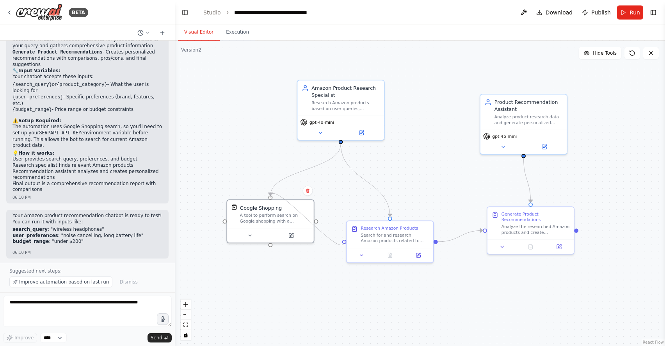
drag, startPoint x: 270, startPoint y: 245, endPoint x: 344, endPoint y: 241, distance: 74.2
click at [344, 241] on div ".deletable-edge-delete-btn { width: 20px; height: 20px; border: 0px solid #ffff…" at bounding box center [420, 193] width 490 height 305
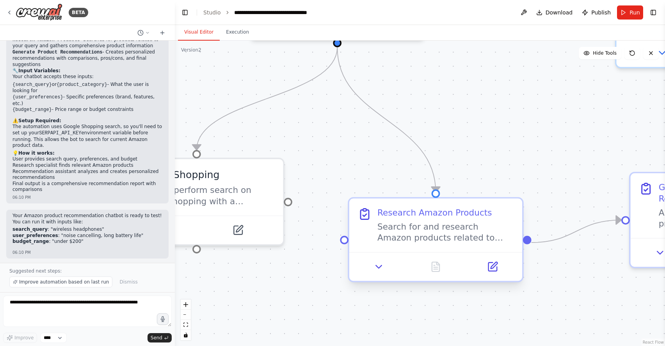
click at [344, 240] on div at bounding box center [344, 239] width 9 height 9
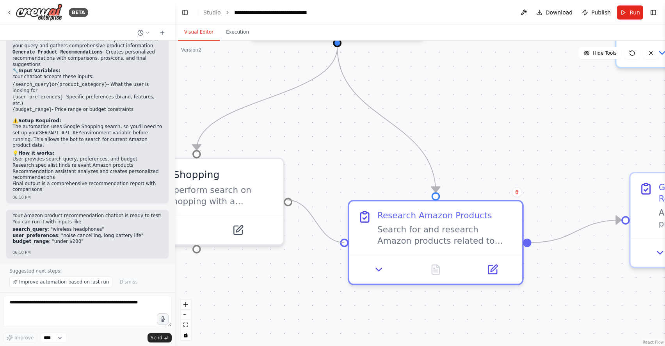
drag, startPoint x: 344, startPoint y: 240, endPoint x: 287, endPoint y: 200, distance: 70.0
click at [287, 200] on div ".deletable-edge-delete-btn { width: 20px; height: 20px; border: 0px solid #ffff…" at bounding box center [420, 193] width 490 height 305
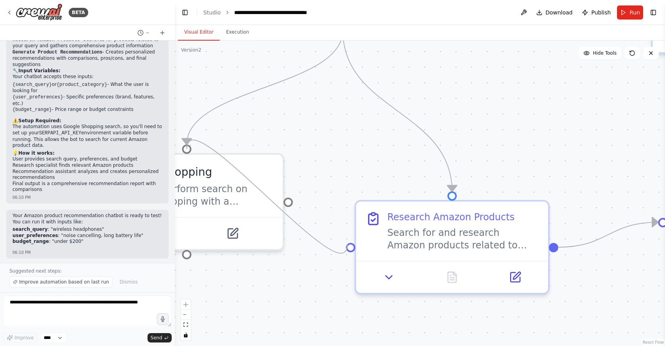
drag, startPoint x: 288, startPoint y: 201, endPoint x: 348, endPoint y: 245, distance: 75.3
click at [348, 245] on div ".deletable-edge-delete-btn { width: 20px; height: 20px; border: 0px solid #ffff…" at bounding box center [420, 193] width 490 height 305
click at [338, 188] on div ".deletable-edge-delete-btn { width: 20px; height: 20px; border: 0px solid #ffff…" at bounding box center [420, 193] width 490 height 305
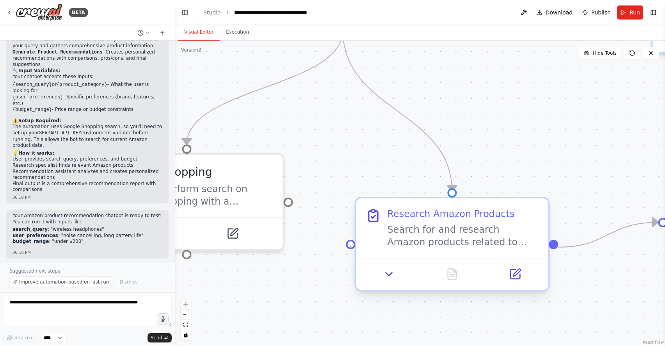
click at [350, 245] on div at bounding box center [350, 243] width 9 height 9
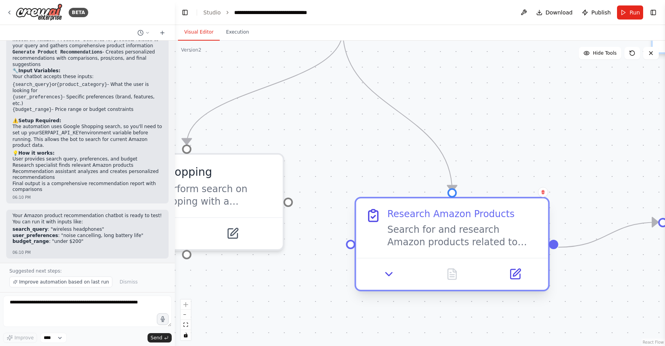
click at [351, 244] on div at bounding box center [350, 243] width 9 height 9
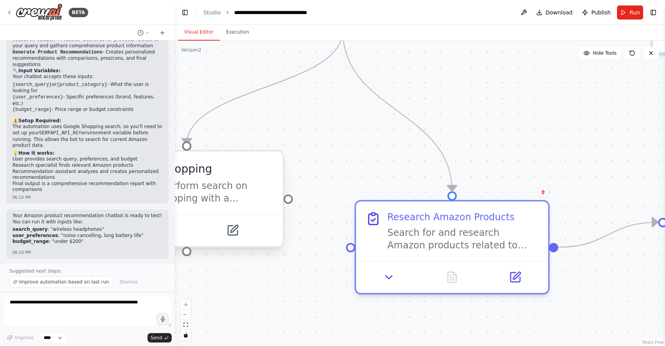
click at [287, 203] on div ".deletable-edge-delete-btn { width: 20px; height: 20px; border: 0px solid #ffff…" at bounding box center [420, 193] width 490 height 305
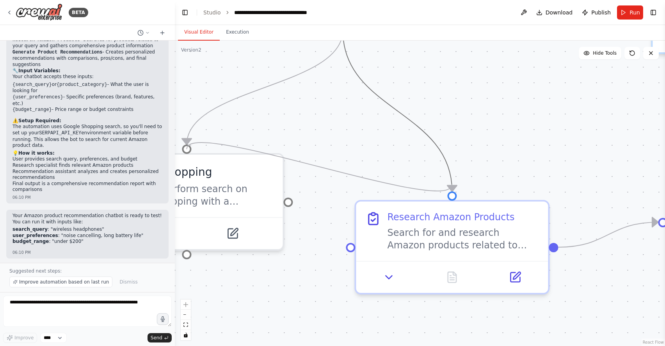
drag, startPoint x: 288, startPoint y: 200, endPoint x: 452, endPoint y: 184, distance: 164.7
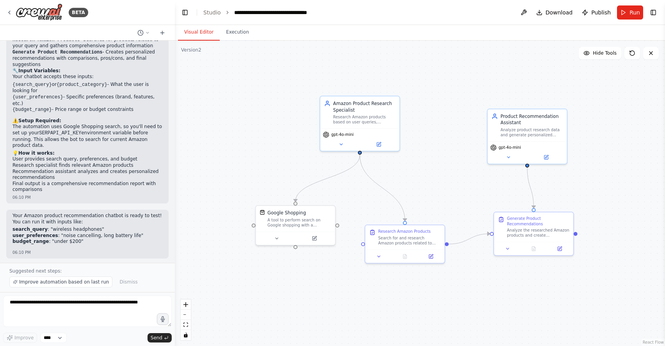
drag, startPoint x: 299, startPoint y: 206, endPoint x: 357, endPoint y: 194, distance: 59.8
click at [357, 194] on div ".deletable-edge-delete-btn { width: 20px; height: 20px; border: 0px solid #ffff…" at bounding box center [420, 193] width 490 height 305
click at [651, 14] on button "Toggle Right Sidebar" at bounding box center [653, 12] width 11 height 11
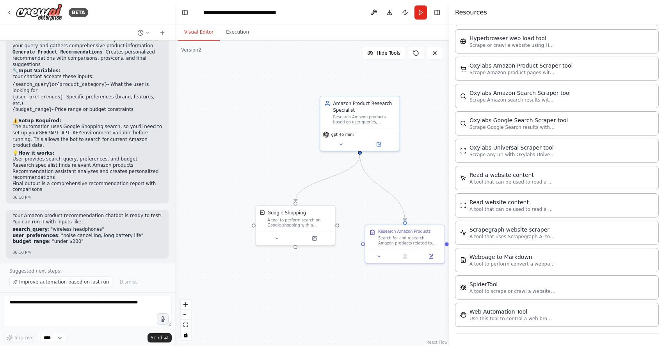
click at [402, 94] on div ".deletable-edge-delete-btn { width: 20px; height: 20px; border: 0px solid #ffff…" at bounding box center [312, 193] width 274 height 305
click at [404, 15] on button "Publish" at bounding box center [405, 12] width 12 height 14
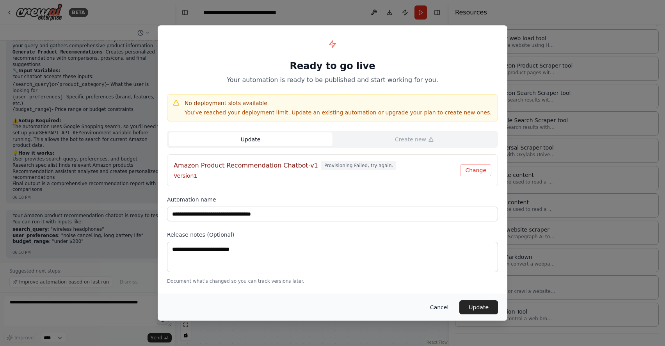
click at [440, 307] on button "Cancel" at bounding box center [439, 307] width 31 height 14
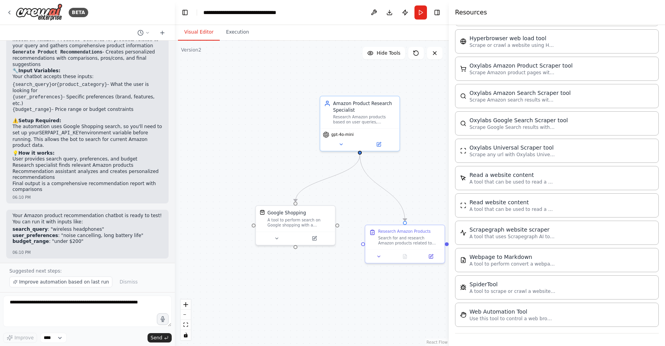
click at [235, 120] on div ".deletable-edge-delete-btn { width: 20px; height: 20px; border: 0px solid #ffff…" at bounding box center [312, 193] width 274 height 305
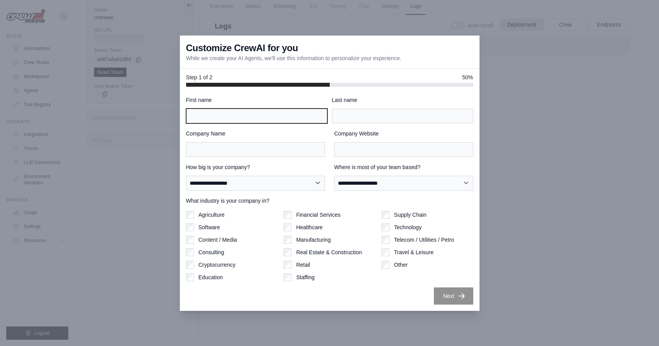
click at [267, 120] on input "First name" at bounding box center [256, 115] width 141 height 15
type input "*"
type input "***"
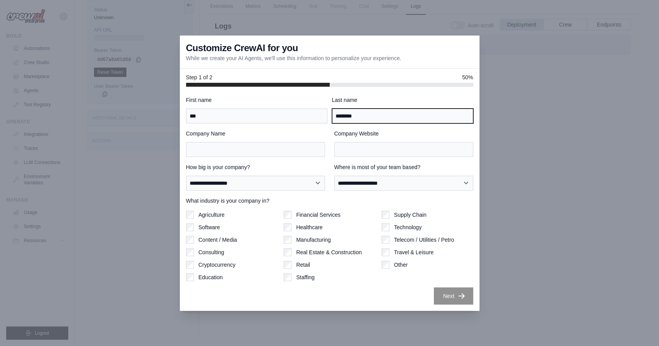
type input "********"
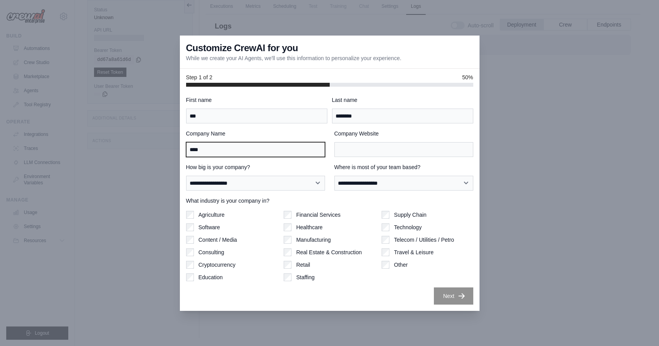
type input "****"
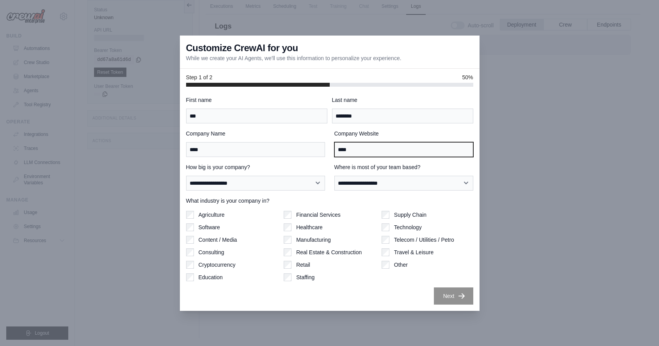
type input "****"
click at [201, 279] on label "Education" at bounding box center [211, 277] width 24 height 8
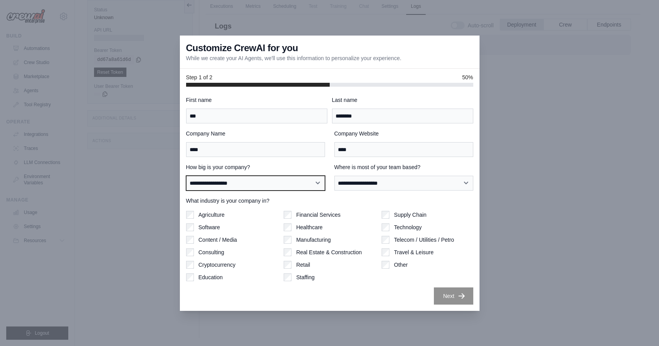
click at [295, 183] on select "**********" at bounding box center [255, 183] width 139 height 15
select select "**********"
click at [186, 176] on select "**********" at bounding box center [255, 183] width 139 height 15
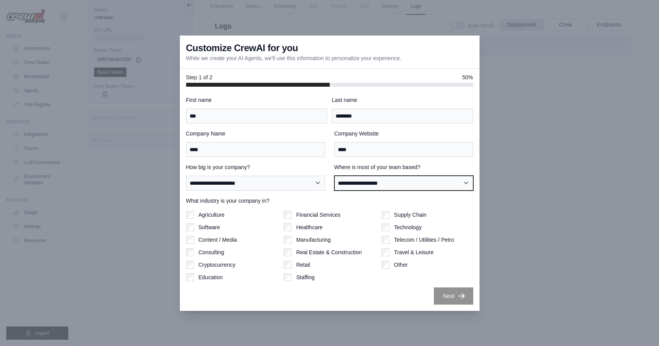
click at [387, 185] on select "**********" at bounding box center [403, 183] width 139 height 15
select select "**********"
click at [334, 176] on select "**********" at bounding box center [403, 183] width 139 height 15
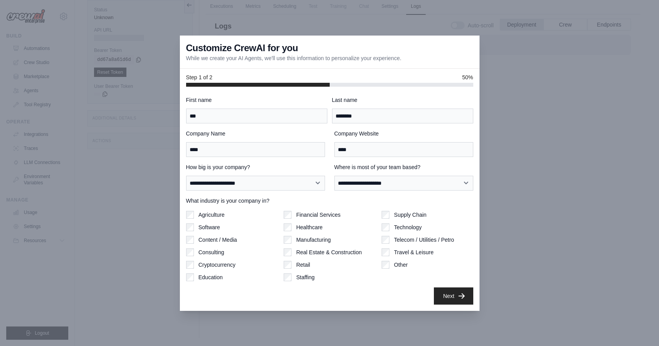
drag, startPoint x: 413, startPoint y: 301, endPoint x: 423, endPoint y: 300, distance: 10.2
click at [412, 300] on div "Next" at bounding box center [329, 295] width 287 height 17
click at [464, 300] on button "Next" at bounding box center [453, 295] width 39 height 17
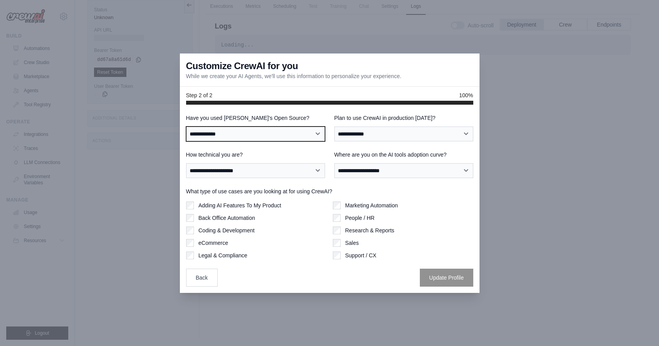
click at [303, 136] on select "**********" at bounding box center [255, 133] width 139 height 15
select select "**"
click at [186, 126] on select "**********" at bounding box center [255, 133] width 139 height 15
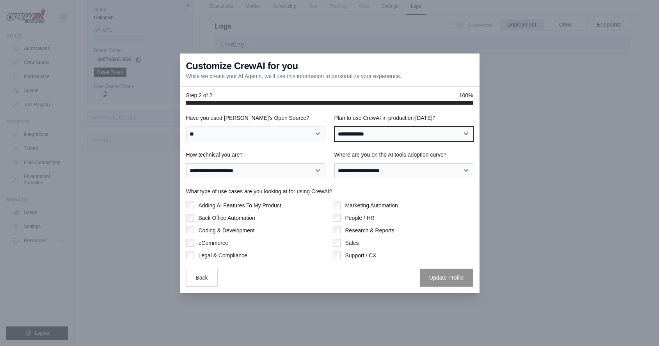
click at [415, 134] on select "**********" at bounding box center [403, 133] width 139 height 15
select select "*****"
click at [334, 126] on select "**********" at bounding box center [403, 133] width 139 height 15
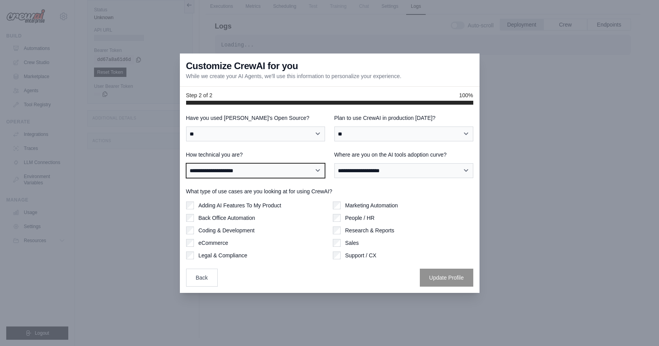
click at [302, 171] on select "**********" at bounding box center [255, 170] width 139 height 15
select select "**********"
click at [186, 163] on select "**********" at bounding box center [255, 170] width 139 height 15
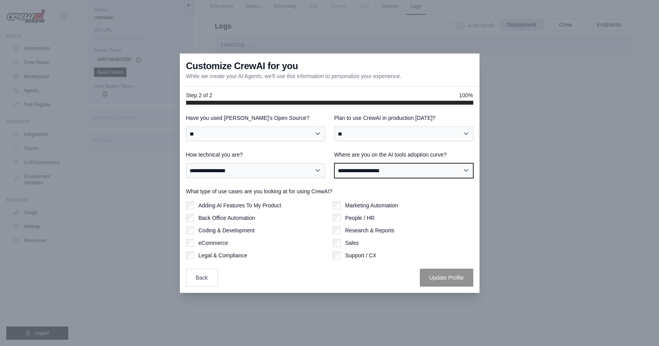
click at [418, 174] on select "**********" at bounding box center [403, 170] width 139 height 15
select select "**********"
click at [334, 163] on select "**********" at bounding box center [403, 170] width 139 height 15
click at [235, 253] on label "Legal & Compliance" at bounding box center [223, 255] width 49 height 8
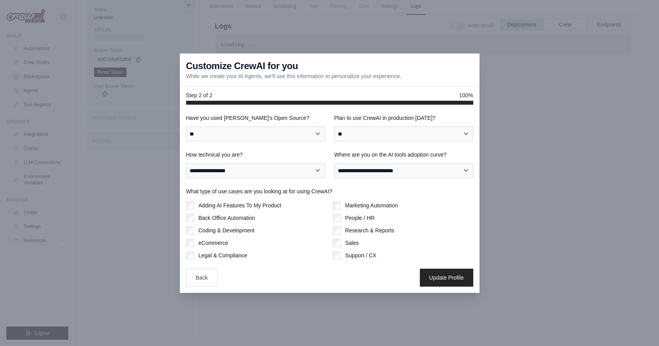
click at [268, 202] on label "Adding AI Features To My Product" at bounding box center [240, 205] width 83 height 8
click at [449, 282] on button "Update Profile" at bounding box center [446, 277] width 53 height 18
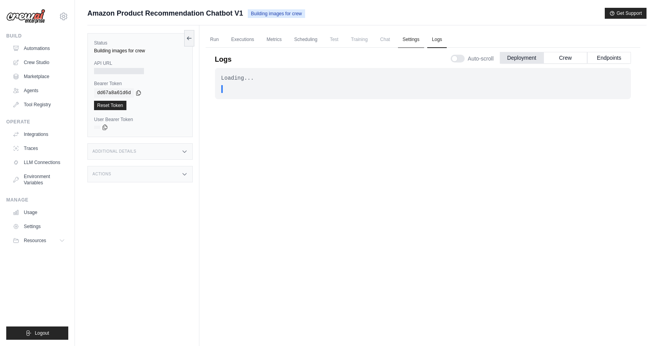
click at [419, 39] on link "Settings" at bounding box center [411, 40] width 26 height 16
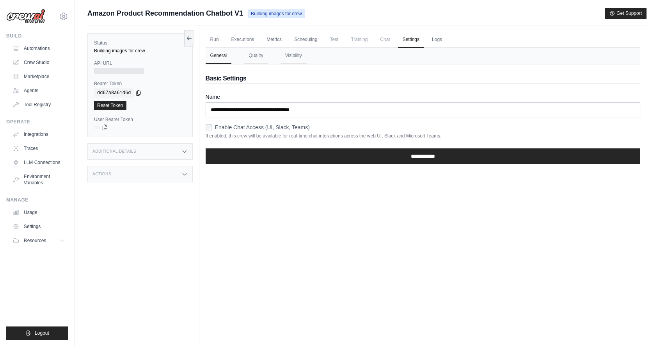
click at [385, 41] on span "Chat" at bounding box center [384, 40] width 19 height 16
click at [218, 42] on link "Run" at bounding box center [215, 40] width 18 height 16
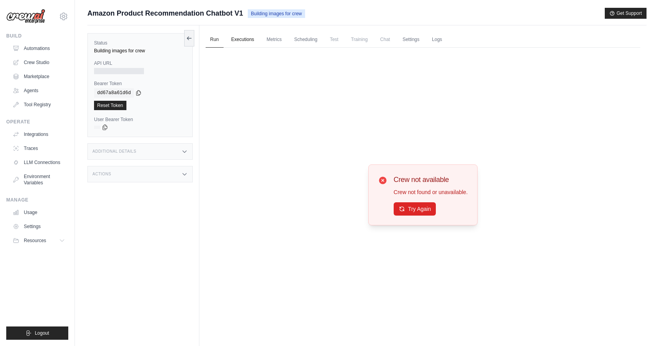
click at [249, 40] on link "Executions" at bounding box center [243, 40] width 32 height 16
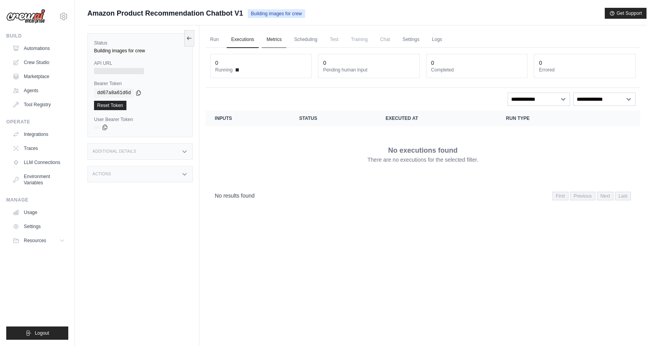
click at [284, 42] on link "Metrics" at bounding box center [274, 40] width 25 height 16
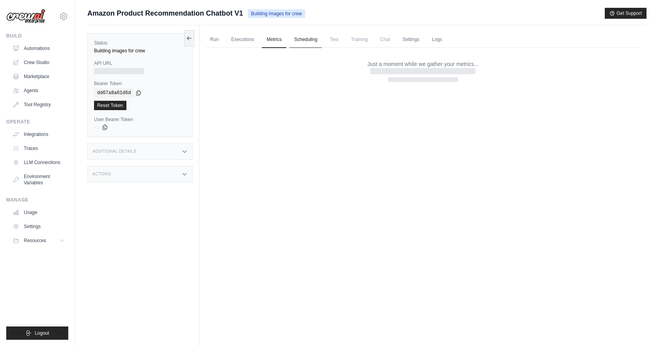
drag, startPoint x: 306, startPoint y: 40, endPoint x: 313, endPoint y: 41, distance: 6.7
click at [306, 40] on link "Scheduling" at bounding box center [306, 40] width 32 height 16
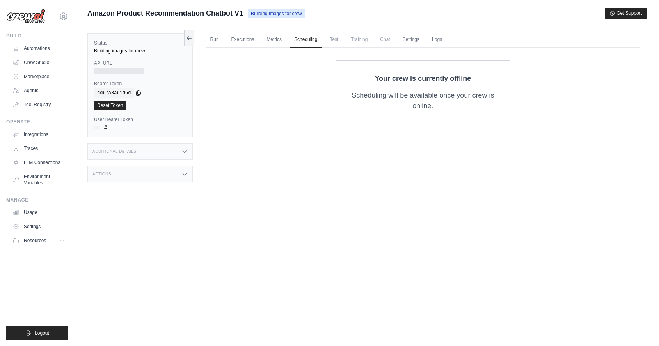
click at [333, 40] on span "Test" at bounding box center [334, 40] width 18 height 16
drag, startPoint x: 364, startPoint y: 40, endPoint x: 368, endPoint y: 40, distance: 3.9
click at [364, 40] on span "Training" at bounding box center [359, 40] width 26 height 16
click at [422, 38] on link "Settings" at bounding box center [411, 40] width 26 height 16
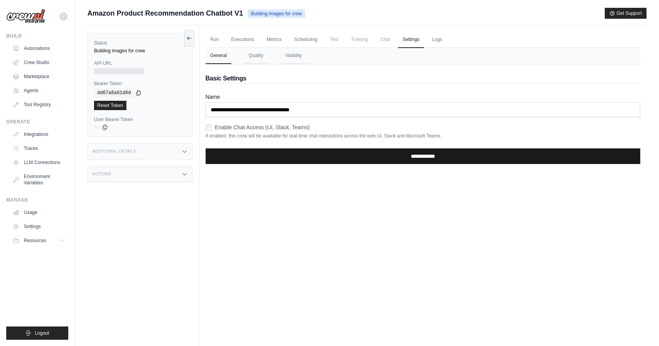
click at [414, 162] on input "**********" at bounding box center [423, 156] width 435 height 16
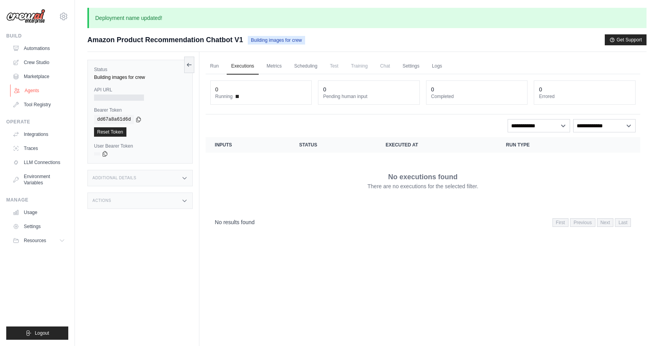
click at [25, 90] on link "Agents" at bounding box center [39, 90] width 59 height 12
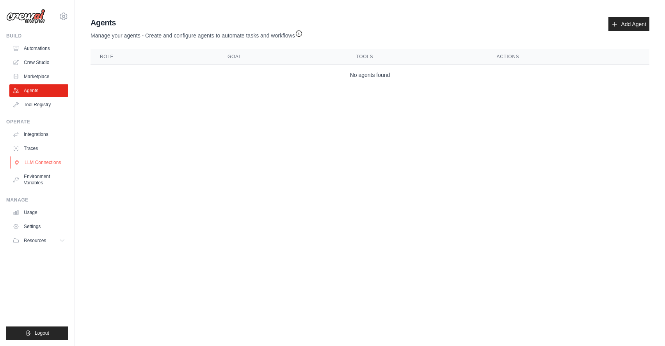
click at [46, 161] on link "LLM Connections" at bounding box center [39, 162] width 59 height 12
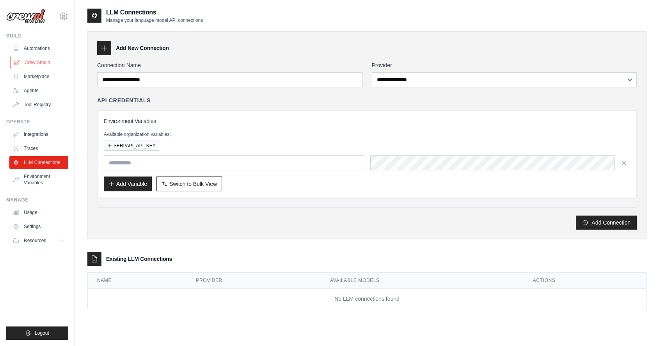
click at [39, 59] on link "Crew Studio" at bounding box center [39, 62] width 59 height 12
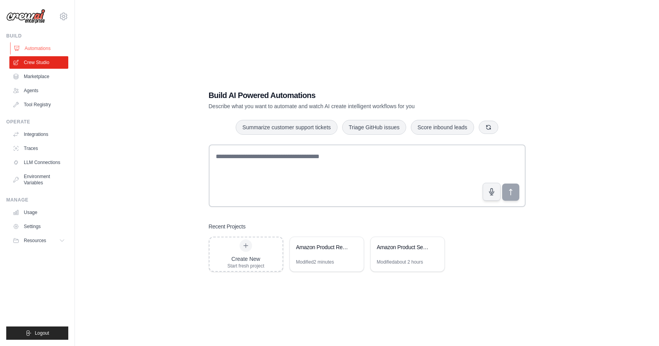
click at [42, 46] on link "Automations" at bounding box center [39, 48] width 59 height 12
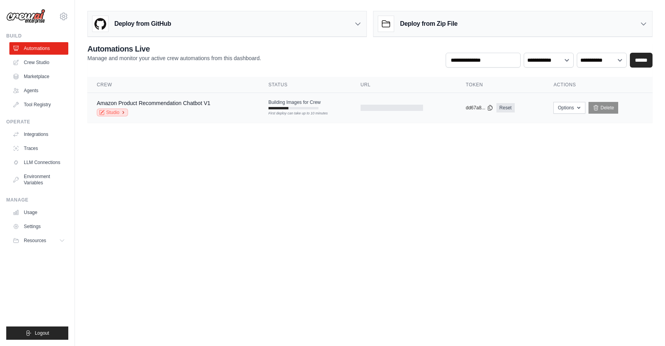
click at [117, 112] on link "Studio" at bounding box center [112, 112] width 31 height 8
click at [576, 107] on icon "button" at bounding box center [579, 107] width 6 height 6
click at [358, 186] on body "apamplona@ucsd.edu Settings Build Automations Crew Studio" at bounding box center [332, 173] width 665 height 346
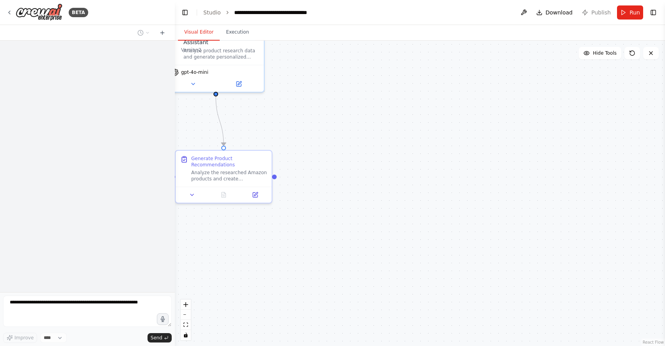
scroll to position [437, 0]
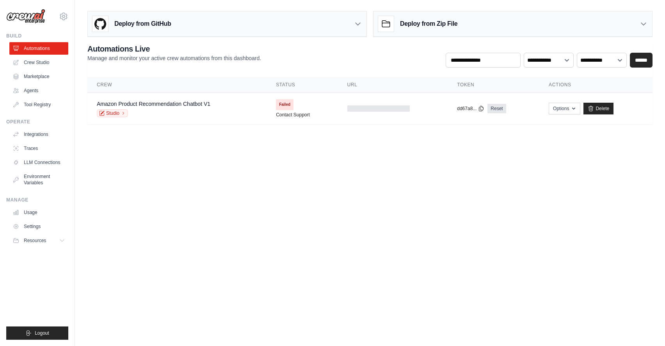
click at [262, 129] on main "Deploy from GitHub Deploy your project directly from GitHub. Select a repositor…" at bounding box center [370, 70] width 590 height 141
click at [607, 107] on link "Delete" at bounding box center [598, 109] width 30 height 12
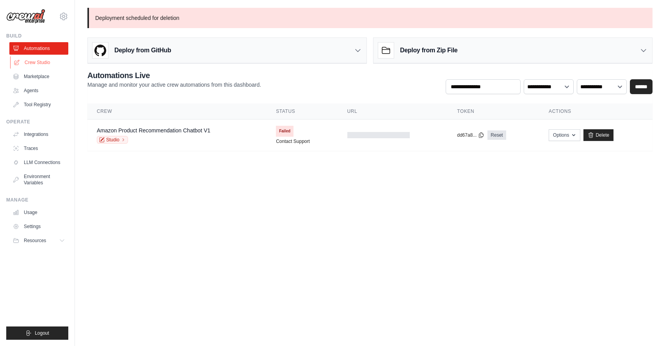
click at [48, 62] on link "Crew Studio" at bounding box center [39, 62] width 59 height 12
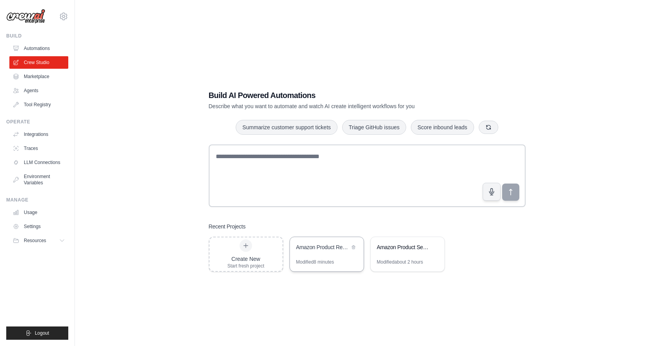
click at [352, 253] on div "Amazon Product Recommendation Chatbot" at bounding box center [327, 248] width 74 height 22
click at [417, 248] on div "Amazon Product Sentiment Analysis & Recommendations" at bounding box center [403, 247] width 53 height 8
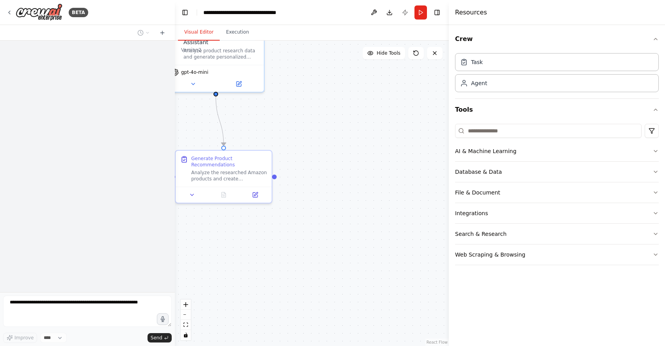
scroll to position [437, 0]
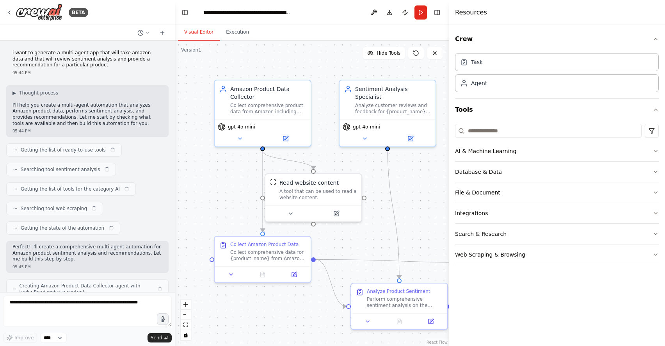
scroll to position [810, 0]
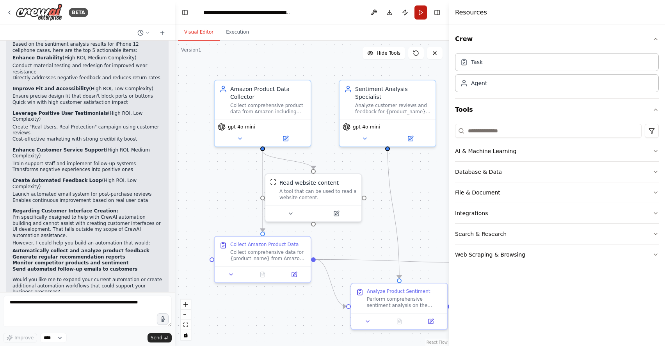
click at [423, 12] on button "Run" at bounding box center [420, 12] width 12 height 14
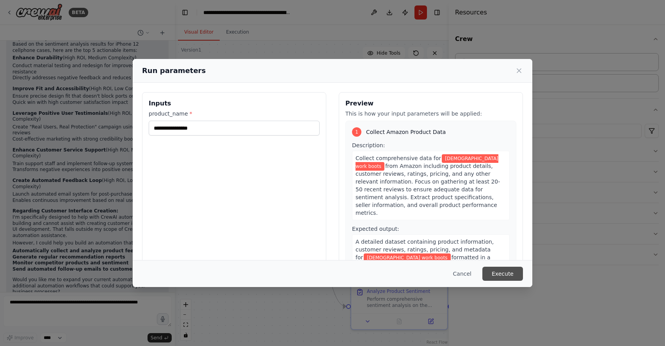
click at [511, 276] on button "Execute" at bounding box center [502, 274] width 41 height 14
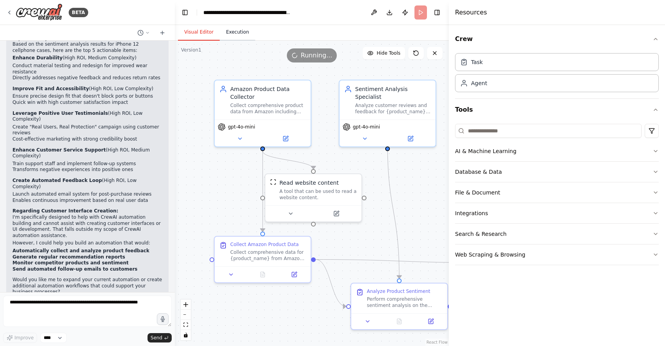
click at [240, 26] on button "Execution" at bounding box center [238, 32] width 36 height 16
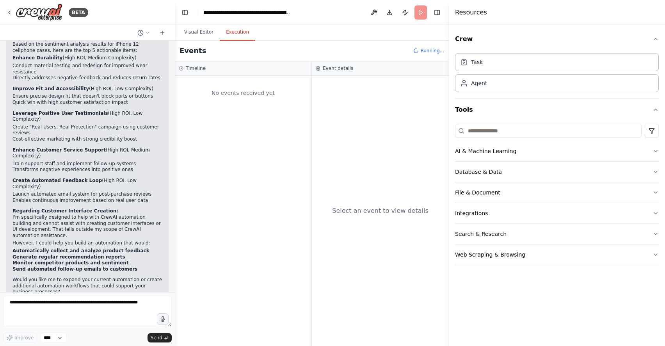
click at [238, 28] on button "Execution" at bounding box center [238, 32] width 36 height 16
click at [439, 11] on button "Toggle Right Sidebar" at bounding box center [437, 12] width 11 height 11
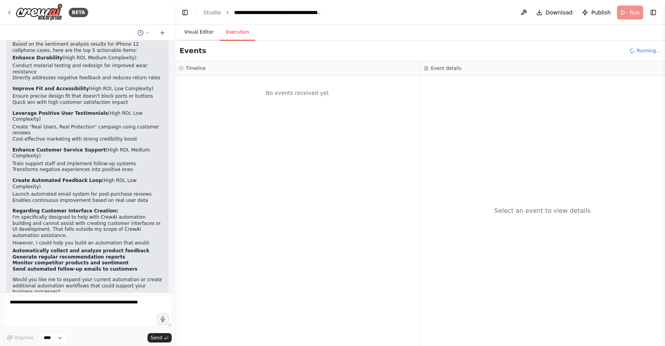
click at [191, 32] on button "Visual Editor" at bounding box center [199, 32] width 42 height 16
click at [240, 31] on button "Execution" at bounding box center [238, 32] width 36 height 16
click at [194, 39] on button "Visual Editor" at bounding box center [199, 32] width 42 height 16
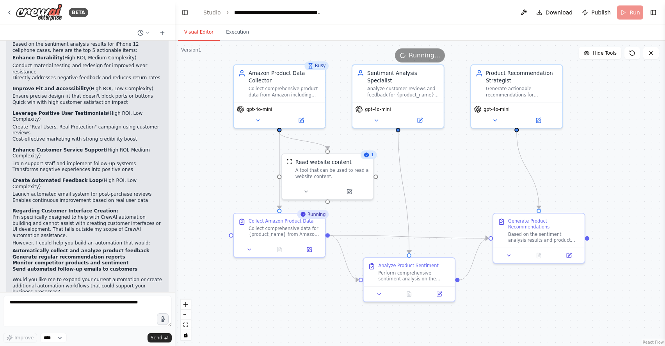
drag, startPoint x: 451, startPoint y: 208, endPoint x: 459, endPoint y: 187, distance: 21.7
click at [459, 187] on div ".deletable-edge-delete-btn { width: 20px; height: 20px; border: 0px solid #ffff…" at bounding box center [420, 193] width 490 height 305
click at [306, 191] on icon at bounding box center [306, 190] width 6 height 6
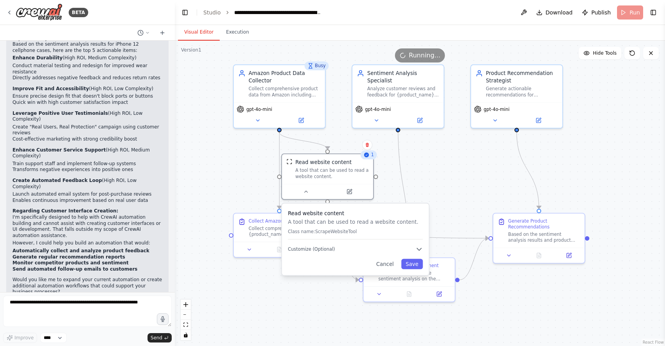
click at [458, 171] on div ".deletable-edge-delete-btn { width: 20px; height: 20px; border: 0px solid #ffff…" at bounding box center [420, 193] width 490 height 305
click at [235, 32] on button "Execution" at bounding box center [238, 32] width 36 height 16
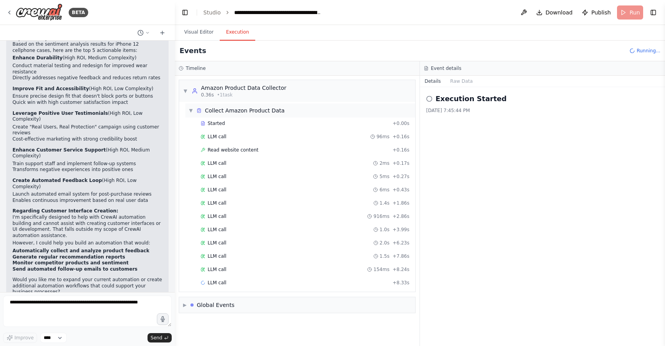
click at [192, 110] on span "▼" at bounding box center [190, 110] width 5 height 6
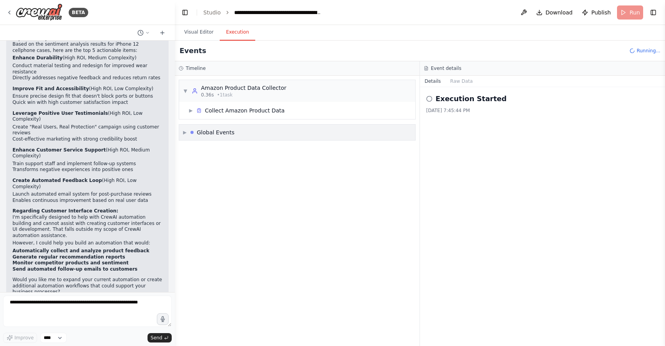
click at [185, 132] on span "▶" at bounding box center [185, 132] width 4 height 6
click at [201, 37] on button "Visual Editor" at bounding box center [199, 32] width 42 height 16
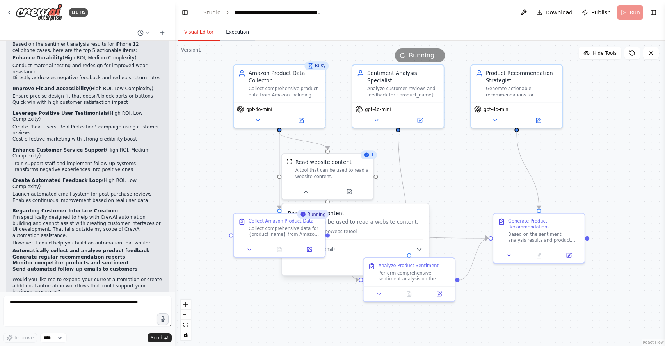
click at [235, 29] on button "Execution" at bounding box center [238, 32] width 36 height 16
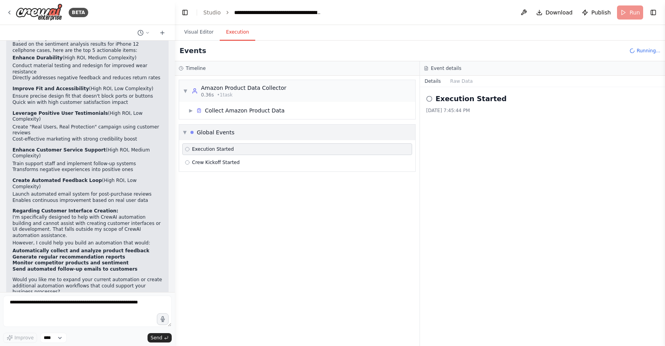
click at [185, 129] on span "▼" at bounding box center [185, 132] width 4 height 6
click at [186, 132] on span "▶" at bounding box center [185, 132] width 4 height 6
click at [194, 112] on div "▶ Collect Amazon Product Data" at bounding box center [236, 111] width 96 height 8
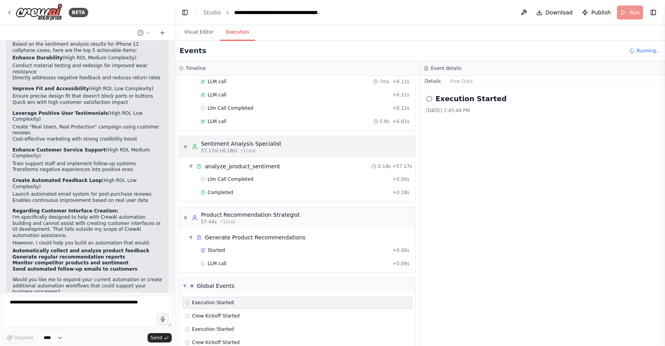
scroll to position [905, 0]
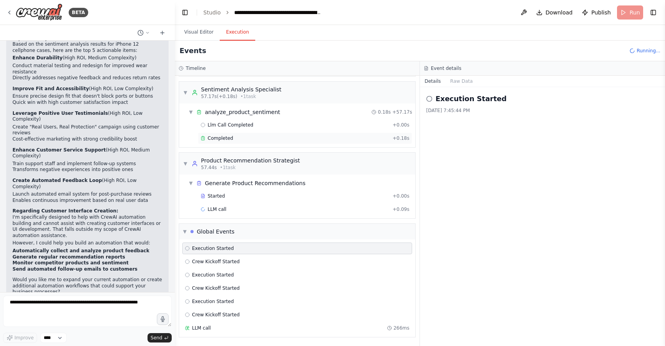
click at [222, 136] on span "Completed" at bounding box center [220, 138] width 25 height 6
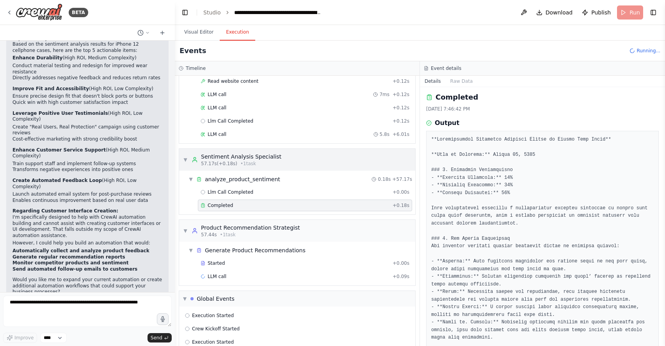
scroll to position [838, 0]
click at [280, 121] on div "Llm Call Completed + 0.12s" at bounding box center [305, 121] width 209 height 6
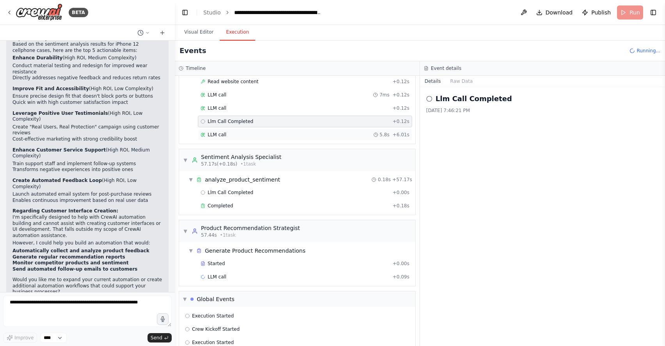
click at [279, 134] on div "LLM call 5.8s + 6.01s" at bounding box center [305, 135] width 209 height 6
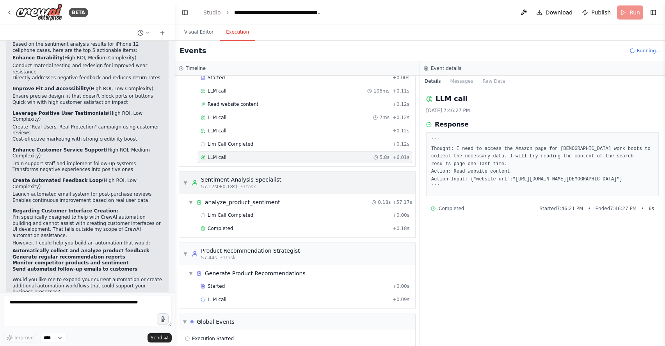
scroll to position [686, 0]
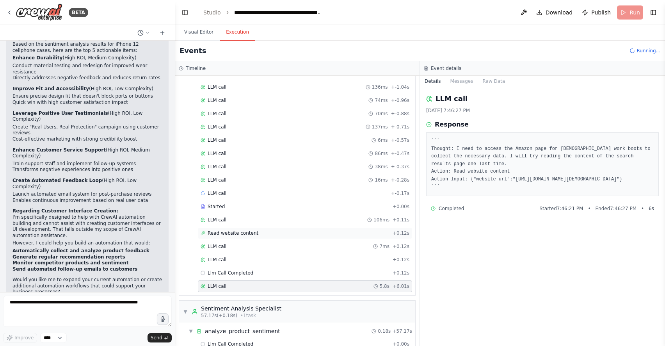
click at [259, 233] on div "Read website content + 0.12s" at bounding box center [305, 233] width 209 height 6
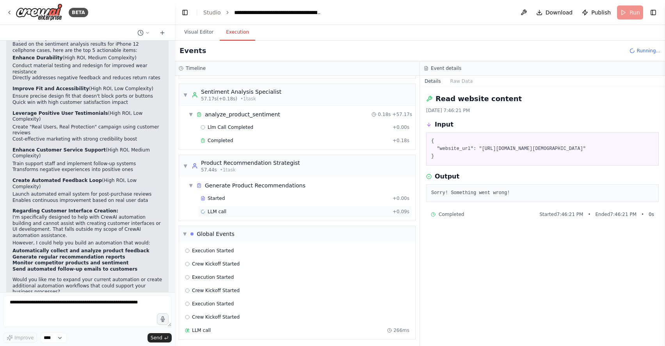
scroll to position [905, 0]
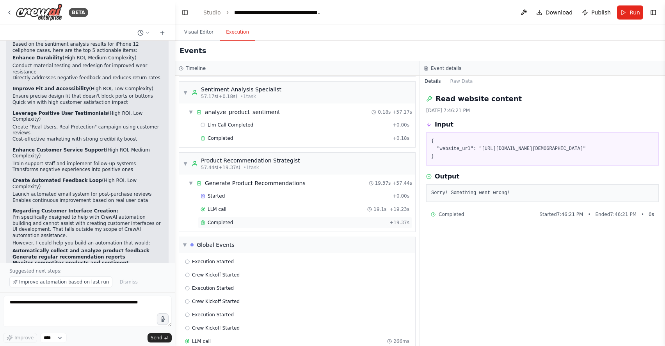
click at [252, 225] on div "Completed" at bounding box center [294, 222] width 186 height 6
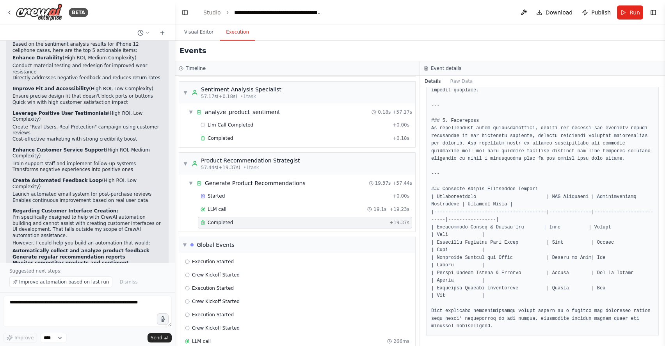
scroll to position [912, 0]
click at [96, 306] on textarea at bounding box center [87, 310] width 169 height 31
type textarea "**********"
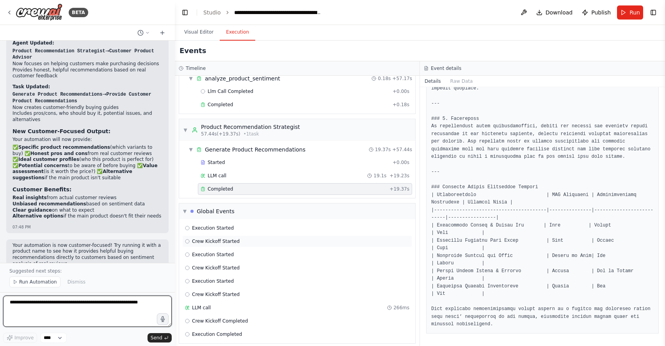
scroll to position [945, 0]
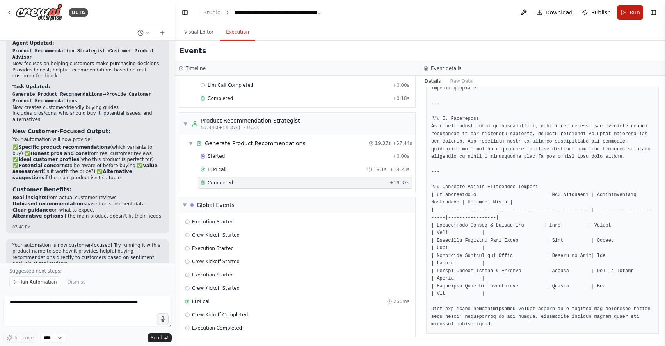
click at [626, 14] on button "Run" at bounding box center [630, 12] width 26 height 14
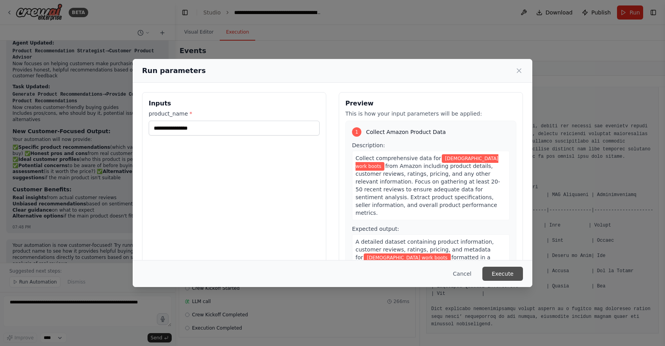
click at [520, 271] on button "Execute" at bounding box center [502, 274] width 41 height 14
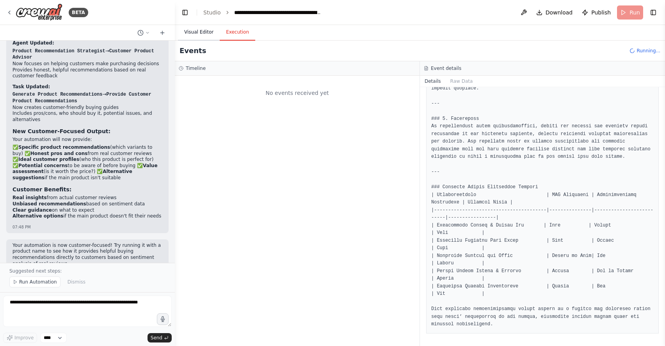
click at [206, 32] on button "Visual Editor" at bounding box center [199, 32] width 42 height 16
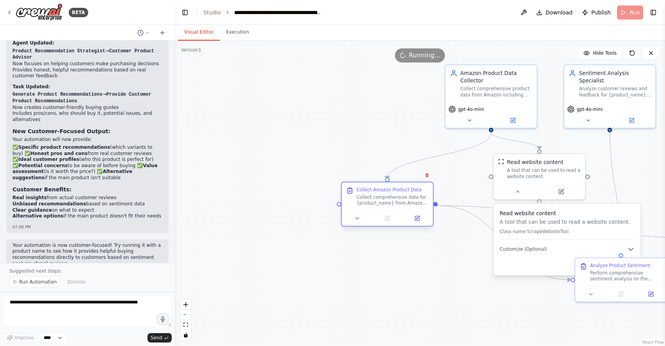
drag, startPoint x: 256, startPoint y: 235, endPoint x: 367, endPoint y: 209, distance: 114.2
click at [364, 209] on div "Collect Amazon Product Data Collect comprehensive data for {product_name} from …" at bounding box center [387, 196] width 91 height 28
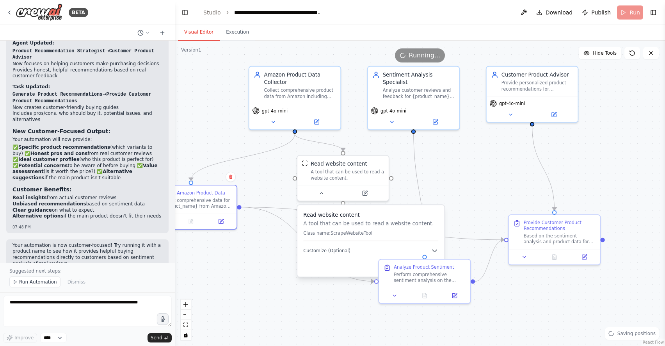
drag, startPoint x: 649, startPoint y: 154, endPoint x: 454, endPoint y: 155, distance: 194.7
click at [454, 155] on div ".deletable-edge-delete-btn { width: 20px; height: 20px; border: 0px solid #ffff…" at bounding box center [420, 193] width 490 height 305
drag, startPoint x: 213, startPoint y: 195, endPoint x: 236, endPoint y: 203, distance: 24.4
click at [220, 204] on div "Collect Amazon Product Data Collect comprehensive data for {product_name} from …" at bounding box center [204, 205] width 72 height 19
click at [483, 327] on div ".deletable-edge-delete-btn { width: 20px; height: 20px; border: 0px solid #ffff…" at bounding box center [420, 193] width 490 height 305
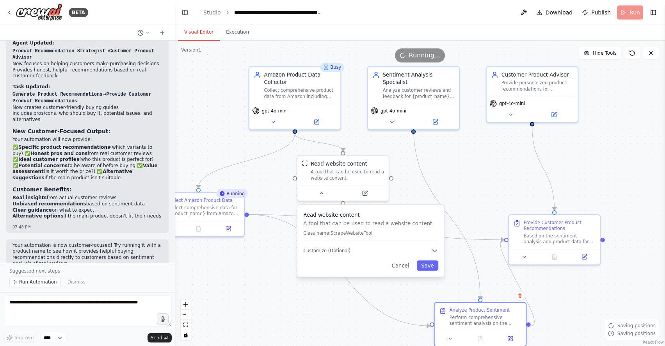
drag, startPoint x: 439, startPoint y: 274, endPoint x: 481, endPoint y: 300, distance: 49.3
click at [497, 316] on div "Perform comprehensive sentiment analysis on the collected customer reviews and …" at bounding box center [486, 320] width 72 height 12
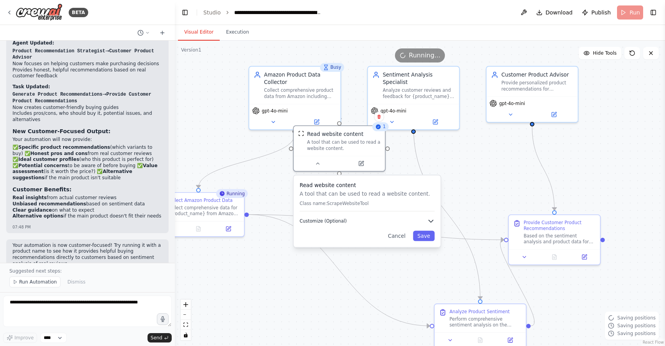
drag, startPoint x: 378, startPoint y: 251, endPoint x: 377, endPoint y: 221, distance: 30.4
click at [377, 221] on button "Customize (Optional)" at bounding box center [367, 220] width 135 height 7
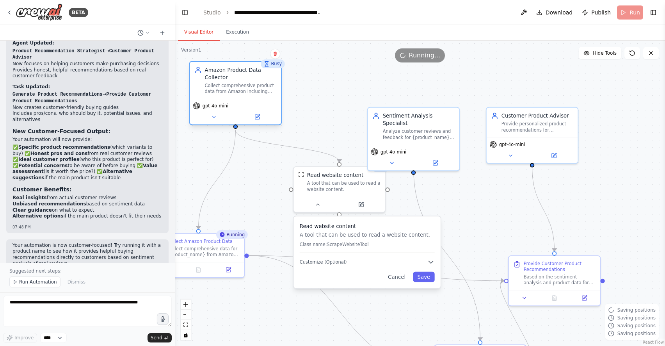
drag, startPoint x: 270, startPoint y: 89, endPoint x: 210, endPoint y: 85, distance: 60.2
click at [210, 85] on div "Collect comprehensive product data from Amazon including reviews, ratings, prod…" at bounding box center [241, 88] width 72 height 12
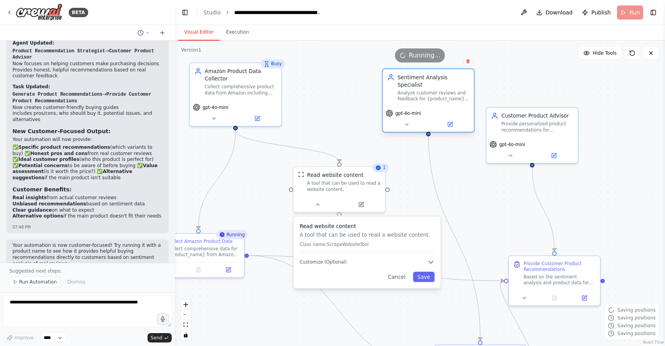
drag, startPoint x: 386, startPoint y: 125, endPoint x: 399, endPoint y: 87, distance: 40.1
click at [399, 90] on div "Analyze customer reviews and feedback for {product_name} to determine overall s…" at bounding box center [434, 96] width 72 height 12
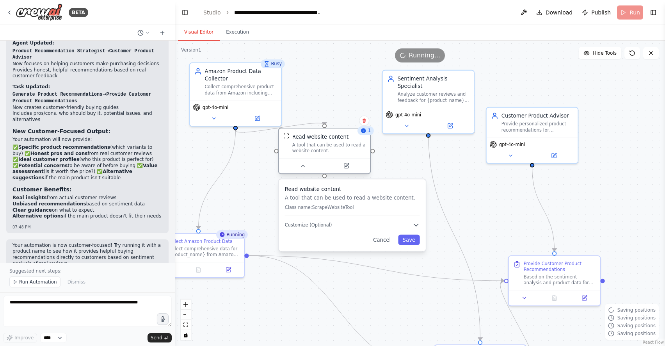
drag, startPoint x: 333, startPoint y: 176, endPoint x: 315, endPoint y: 140, distance: 40.1
click at [315, 140] on div "Read website content" at bounding box center [320, 136] width 56 height 7
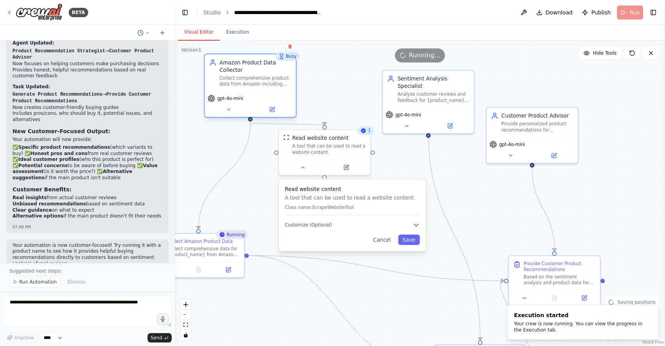
drag, startPoint x: 260, startPoint y: 93, endPoint x: 277, endPoint y: 87, distance: 18.4
click at [277, 87] on div "Collect comprehensive product data from Amazon including reviews, ratings, prod…" at bounding box center [256, 81] width 72 height 12
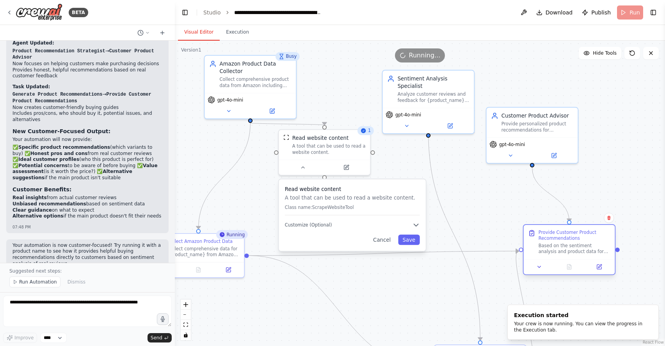
drag, startPoint x: 557, startPoint y: 287, endPoint x: 574, endPoint y: 260, distance: 32.4
click at [574, 260] on div "Provide Customer Product Recommendations Based on the sentiment analysis and pr…" at bounding box center [569, 249] width 93 height 51
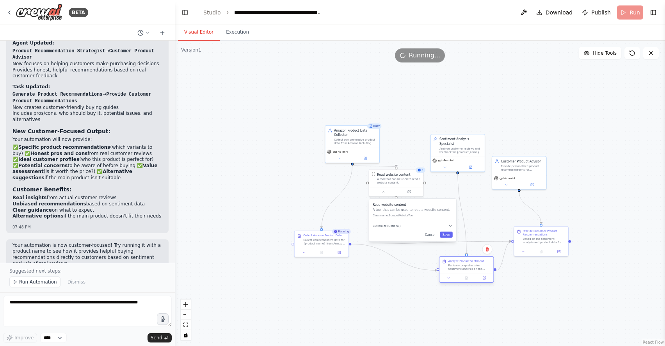
drag, startPoint x: 499, startPoint y: 302, endPoint x: 477, endPoint y: 261, distance: 45.8
click at [477, 261] on div "Analyze Product Sentiment" at bounding box center [466, 261] width 36 height 4
drag, startPoint x: 353, startPoint y: 131, endPoint x: 354, endPoint y: 106, distance: 25.0
click at [354, 106] on div "Amazon Product Data Collector" at bounding box center [355, 105] width 43 height 9
drag, startPoint x: 450, startPoint y: 141, endPoint x: 444, endPoint y: 103, distance: 38.4
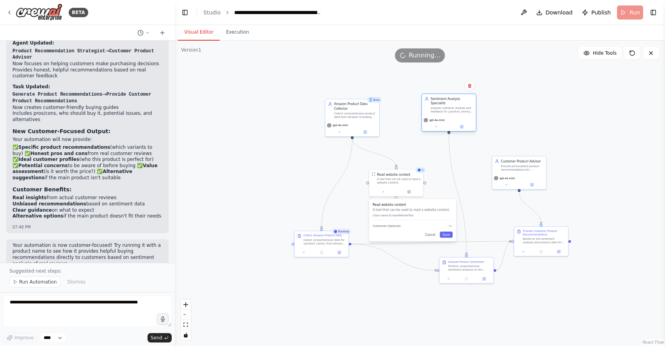
click at [444, 106] on div "Analyze customer reviews and feedback for {product_name} to determine overall s…" at bounding box center [452, 109] width 43 height 7
drag, startPoint x: 399, startPoint y: 189, endPoint x: 388, endPoint y: 173, distance: 19.6
click at [388, 173] on button at bounding box center [396, 173] width 25 height 5
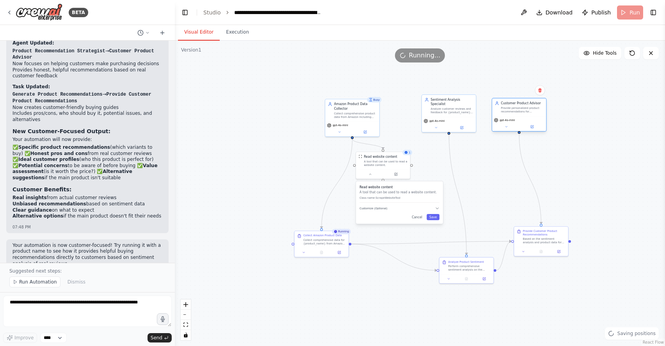
drag, startPoint x: 521, startPoint y: 175, endPoint x: 523, endPoint y: 123, distance: 51.9
click at [521, 120] on div "gpt-4o-mini" at bounding box center [519, 120] width 50 height 4
drag, startPoint x: 530, startPoint y: 238, endPoint x: 540, endPoint y: 228, distance: 14.1
click at [540, 228] on div "Based on the sentiment analysis and product data for {product_name}, provide he…" at bounding box center [553, 231] width 43 height 7
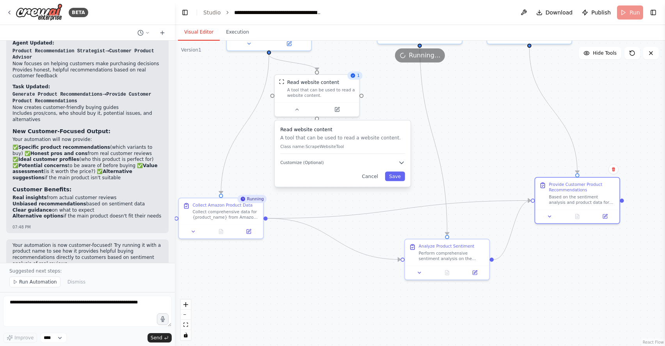
drag, startPoint x: 607, startPoint y: 285, endPoint x: 535, endPoint y: 285, distance: 71.4
click at [535, 285] on div ".deletable-edge-delete-btn { width: 20px; height: 20px; border: 0px solid #ffff…" at bounding box center [420, 193] width 490 height 305
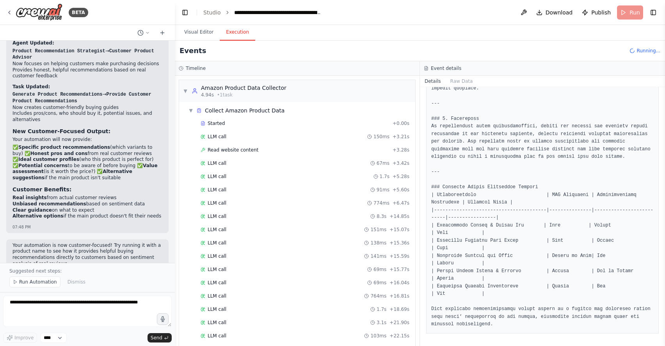
click at [251, 36] on button "Execution" at bounding box center [238, 32] width 36 height 16
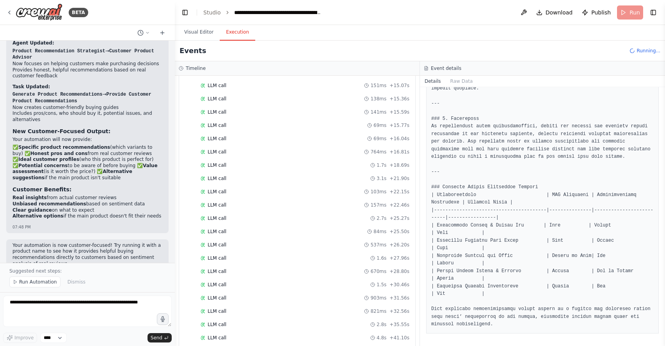
scroll to position [304, 0]
